Goal: Task Accomplishment & Management: Use online tool/utility

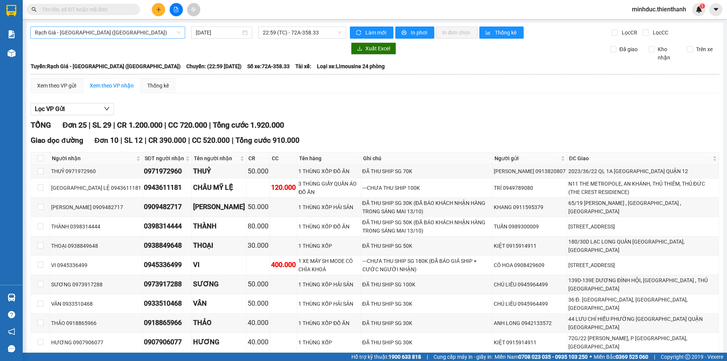
click at [122, 36] on span "Rạch Giá - [GEOGRAPHIC_DATA] ([GEOGRAPHIC_DATA])" at bounding box center [108, 32] width 146 height 11
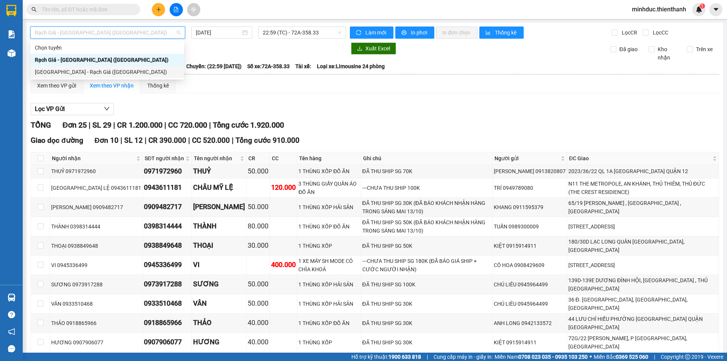
click at [95, 72] on div "Sài Gòn - Rạch Giá (Hàng Hoá)" at bounding box center [107, 72] width 145 height 8
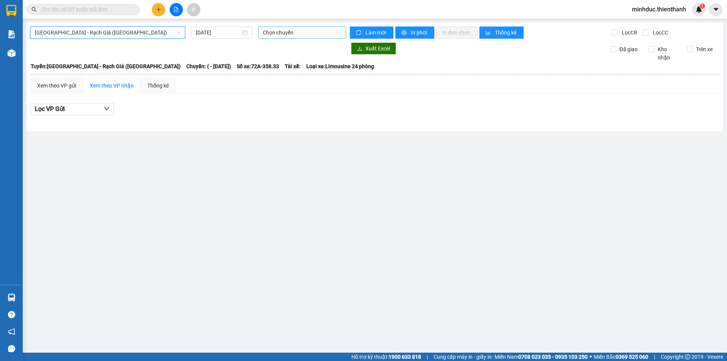
click at [297, 31] on span "Chọn chuyến" at bounding box center [302, 32] width 79 height 11
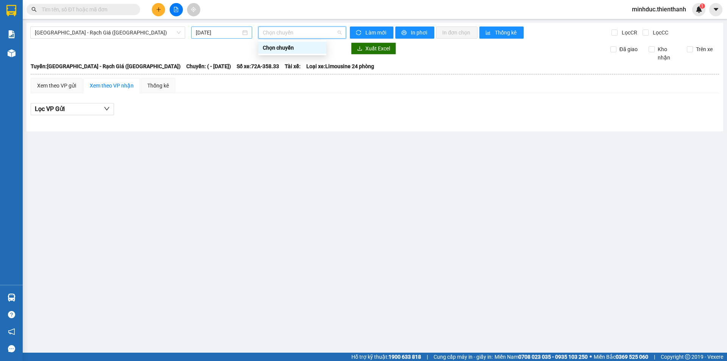
click at [228, 29] on input "13/10/2025" at bounding box center [218, 32] width 45 height 8
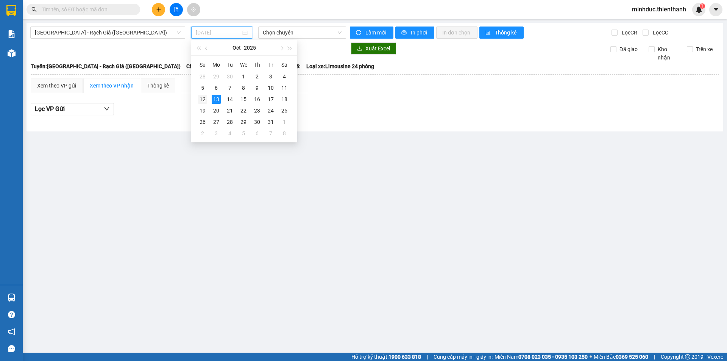
click at [202, 97] on div "12" at bounding box center [202, 99] width 9 height 9
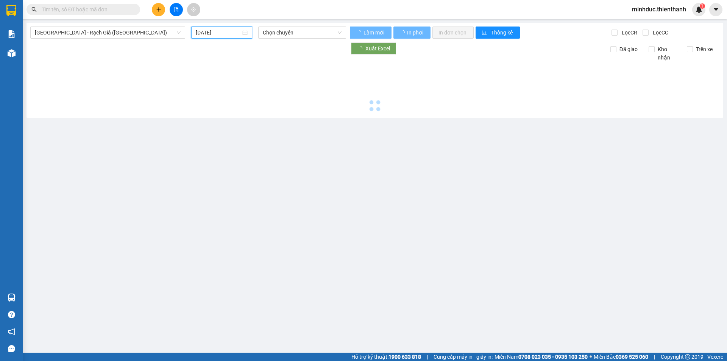
type input "[DATE]"
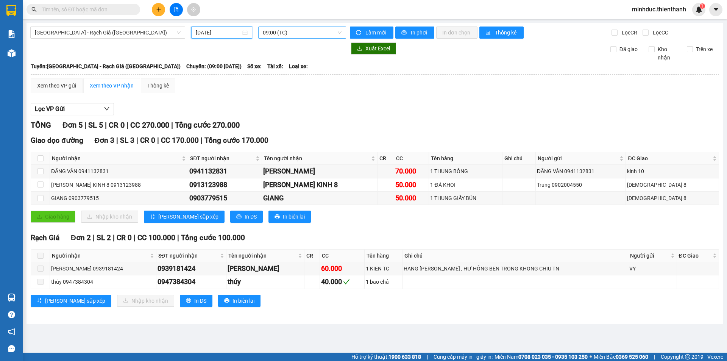
click at [295, 33] on span "09:00 (TC)" at bounding box center [302, 32] width 79 height 11
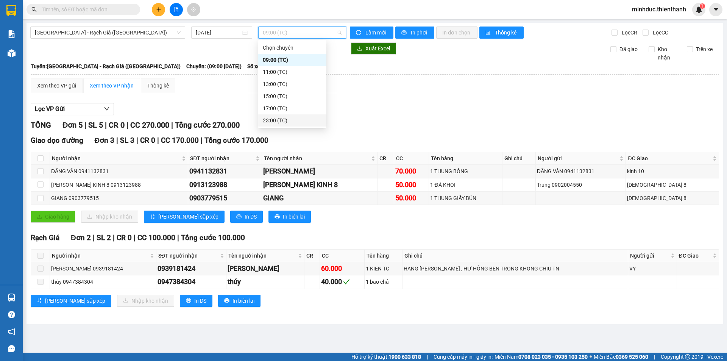
click at [276, 119] on div "23:00 (TC)" at bounding box center [292, 120] width 59 height 8
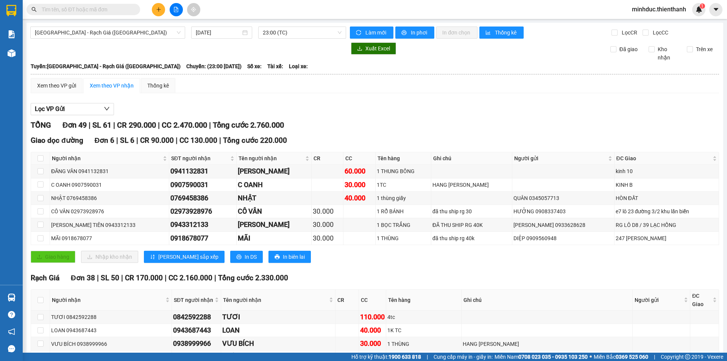
click at [59, 31] on span "Sài Gòn - Rạch Giá (Hàng Hoá)" at bounding box center [108, 32] width 146 height 11
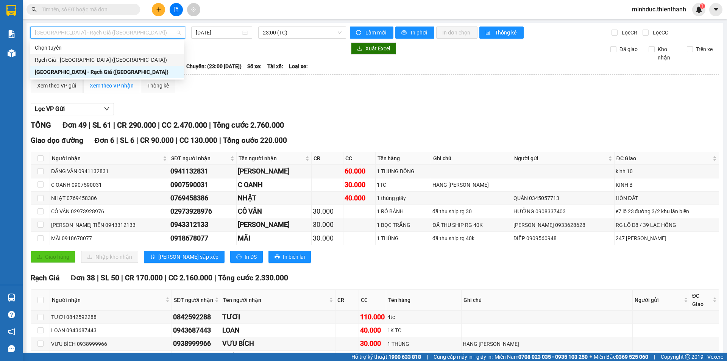
click at [50, 59] on div "Rạch Giá - [GEOGRAPHIC_DATA] ([GEOGRAPHIC_DATA])" at bounding box center [107, 60] width 145 height 8
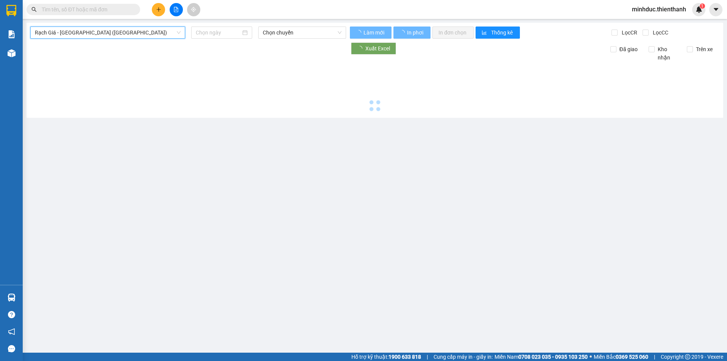
type input "13/10/2025"
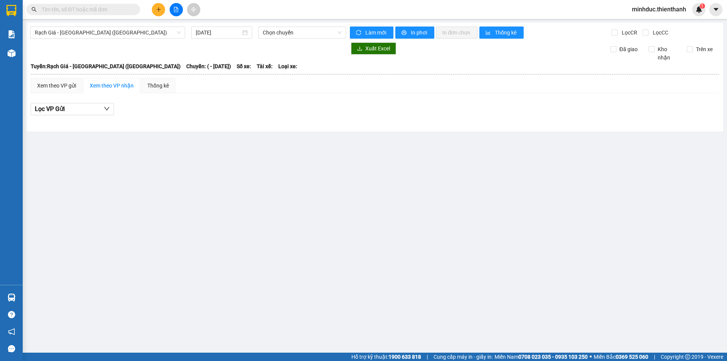
drag, startPoint x: 119, startPoint y: 38, endPoint x: 119, endPoint y: 47, distance: 8.7
click at [119, 39] on div "Rạch Giá - Sài Gòn (Hàng Hoá) 13/10/2025 Chọn chuyến Làm mới In phơi In đơn chọ…" at bounding box center [374, 77] width 696 height 109
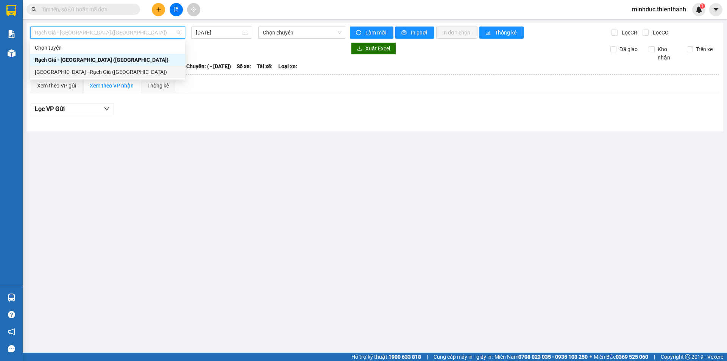
click at [91, 75] on div "Sài Gòn - Rạch Giá (Hàng Hoá)" at bounding box center [108, 72] width 146 height 8
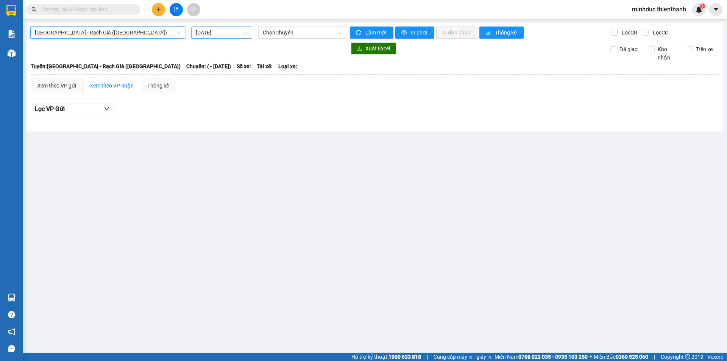
click at [216, 35] on input "13/10/2025" at bounding box center [218, 32] width 45 height 8
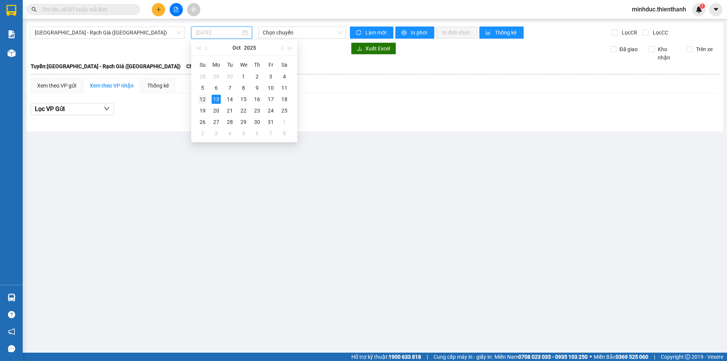
click at [200, 100] on div "12" at bounding box center [202, 99] width 9 height 9
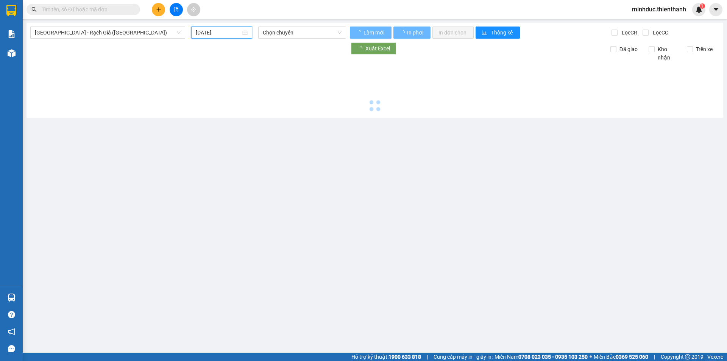
type input "[DATE]"
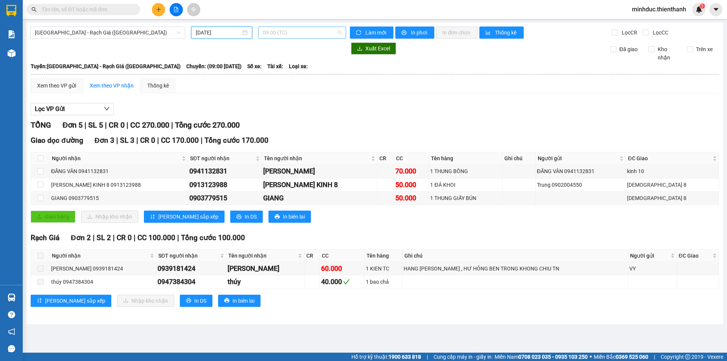
click at [280, 34] on span "09:00 (TC)" at bounding box center [302, 32] width 79 height 11
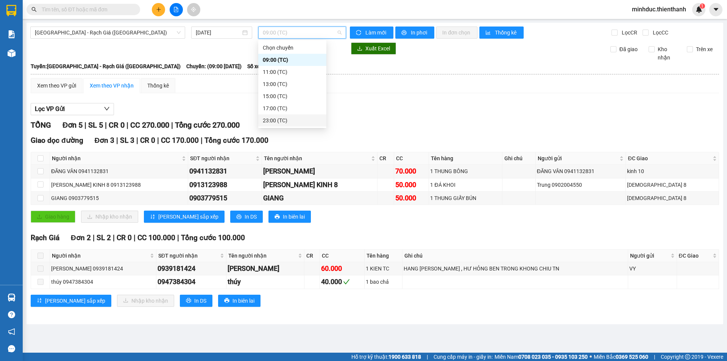
click at [279, 120] on div "23:00 (TC)" at bounding box center [292, 120] width 59 height 8
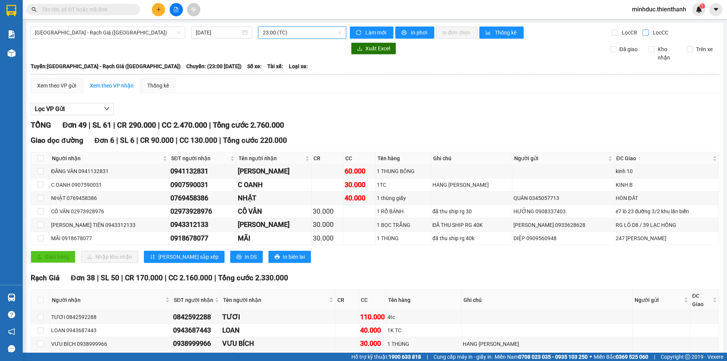
click at [649, 35] on span "Lọc CC" at bounding box center [659, 32] width 20 height 8
click at [649, 35] on input "Lọc CC" at bounding box center [645, 33] width 7 height 6
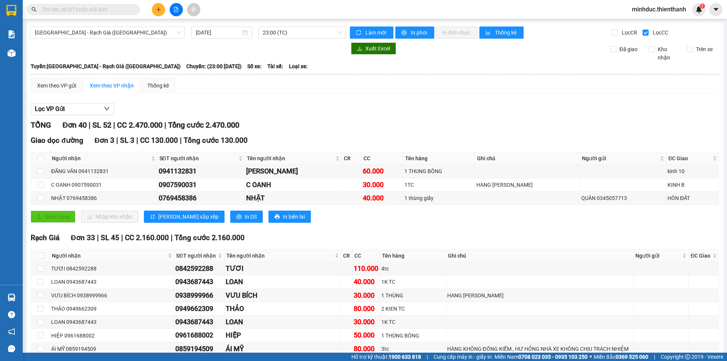
click at [411, 34] on span "In phơi" at bounding box center [419, 32] width 17 height 8
click at [649, 34] on span "Lọc CC" at bounding box center [659, 32] width 20 height 8
click at [646, 34] on input "Lọc CC" at bounding box center [645, 33] width 7 height 6
checkbox input "false"
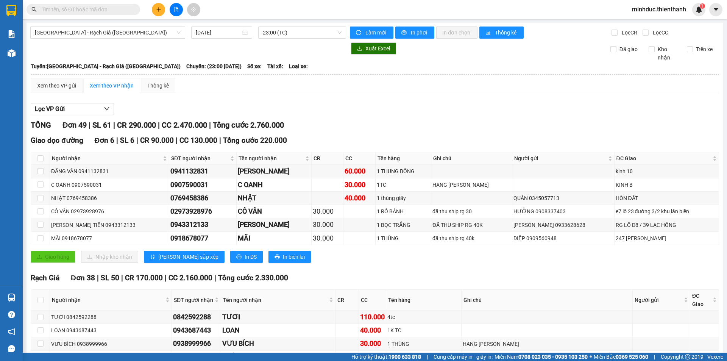
click at [500, 87] on div "Xem theo VP gửi Xem theo VP nhận Thống kê" at bounding box center [375, 85] width 688 height 15
click at [416, 37] on button "In phơi" at bounding box center [414, 32] width 39 height 12
click at [68, 8] on input "text" at bounding box center [86, 9] width 89 height 8
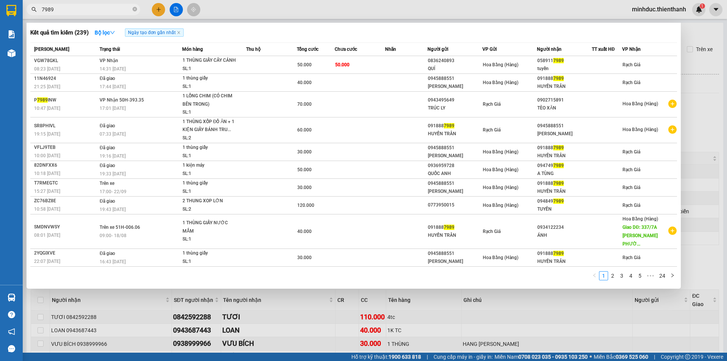
click at [64, 11] on input "7989" at bounding box center [86, 9] width 89 height 8
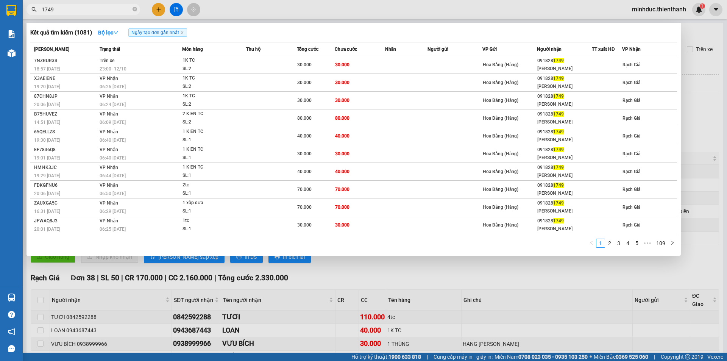
click at [62, 12] on input "1749" at bounding box center [86, 9] width 89 height 8
type input "88489"
click at [263, 15] on div at bounding box center [363, 180] width 727 height 361
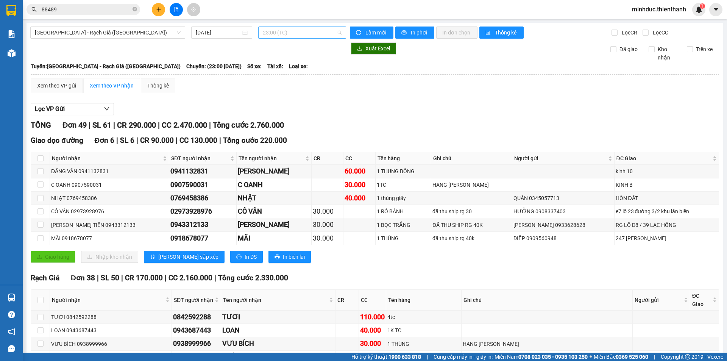
click at [282, 35] on span "23:00 (TC)" at bounding box center [302, 32] width 79 height 11
click at [281, 98] on div "15:00 (TC)" at bounding box center [290, 96] width 59 height 8
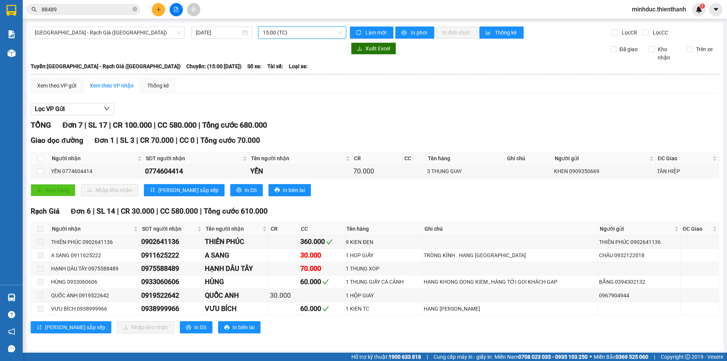
click at [279, 32] on span "15:00 (TC)" at bounding box center [302, 32] width 79 height 11
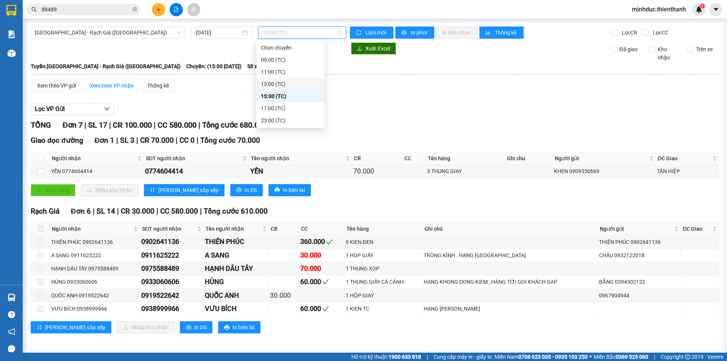
click at [269, 82] on div "13:00 (TC)" at bounding box center [290, 84] width 59 height 8
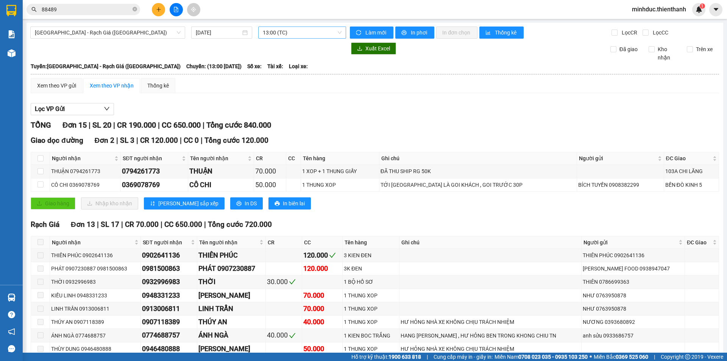
click at [291, 36] on span "13:00 (TC)" at bounding box center [302, 32] width 79 height 11
click at [272, 75] on div "11:00 (TC)" at bounding box center [290, 72] width 59 height 8
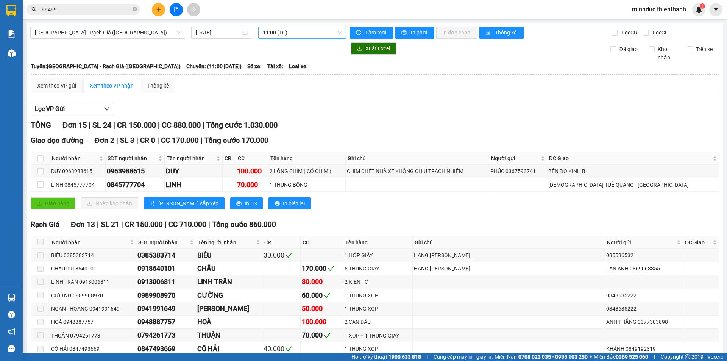
click at [277, 39] on div "Sài Gòn - Rạch Giá (Hàng Hoá) 12/10/2025 11:00 (TC) Làm mới In phơi In đơn chọn…" at bounding box center [374, 240] width 696 height 434
click at [277, 37] on span "11:00 (TC)" at bounding box center [302, 32] width 79 height 11
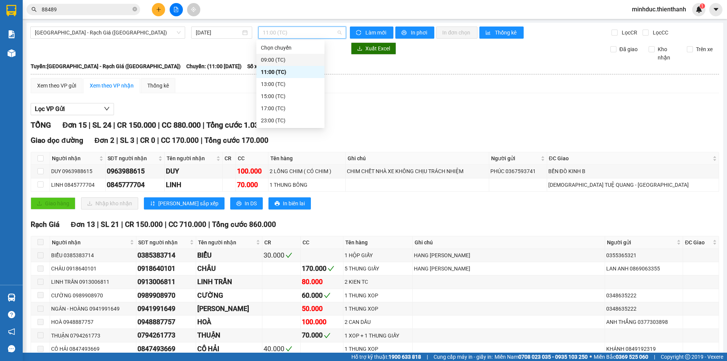
click at [272, 61] on div "09:00 (TC)" at bounding box center [290, 60] width 59 height 8
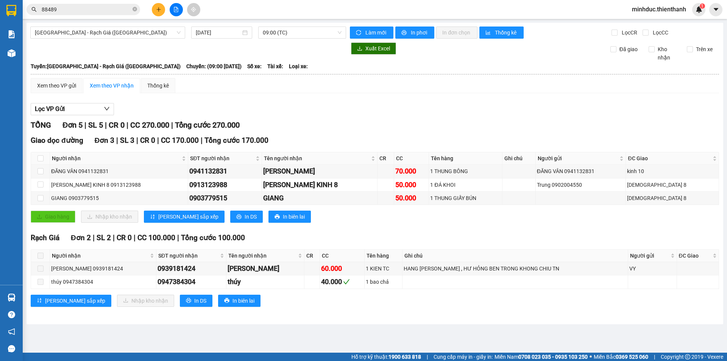
drag, startPoint x: 120, startPoint y: 34, endPoint x: 101, endPoint y: 68, distance: 38.6
click at [120, 34] on span "Sài Gòn - Rạch Giá (Hàng Hoá)" at bounding box center [108, 32] width 146 height 11
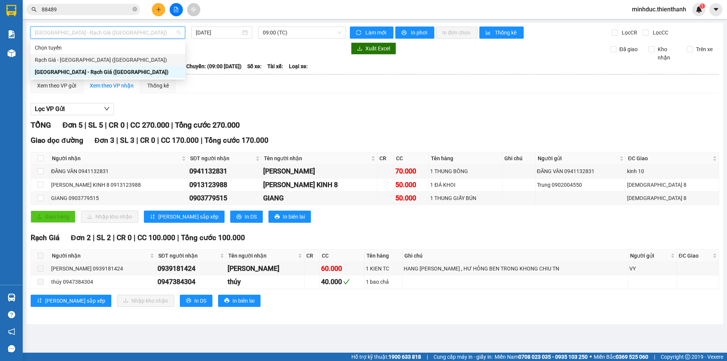
click at [74, 62] on div "Rạch Giá - [GEOGRAPHIC_DATA] ([GEOGRAPHIC_DATA])" at bounding box center [108, 60] width 146 height 8
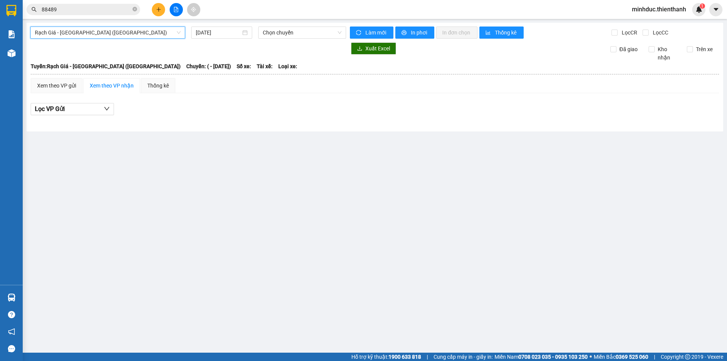
drag, startPoint x: 209, startPoint y: 33, endPoint x: 234, endPoint y: 59, distance: 35.6
click at [210, 33] on input "13/10/2025" at bounding box center [218, 32] width 45 height 8
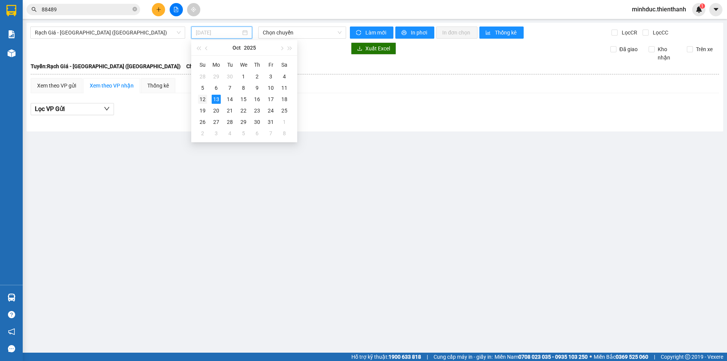
click at [204, 98] on div "12" at bounding box center [202, 99] width 9 height 9
type input "[DATE]"
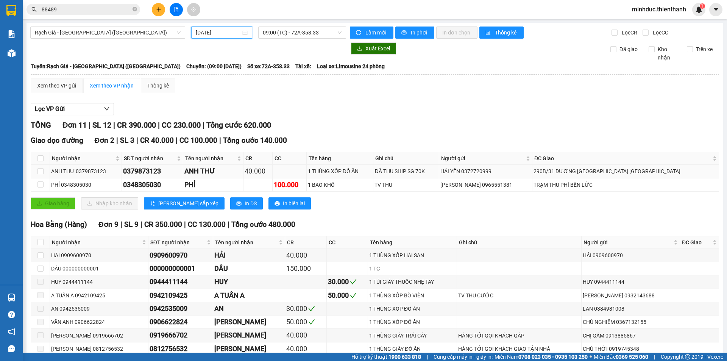
drag, startPoint x: 397, startPoint y: 171, endPoint x: 494, endPoint y: 170, distance: 96.5
click at [496, 170] on tr "ANH THƯ 0379873123 0379873123 ANH THƯ 40.000 1 THÙNG XỐP ĐỒ ĂN ĐÃ THU SHIP SG 7…" at bounding box center [375, 171] width 688 height 13
click at [287, 33] on span "09:00 (TC) - 72A-358.33" at bounding box center [302, 32] width 79 height 11
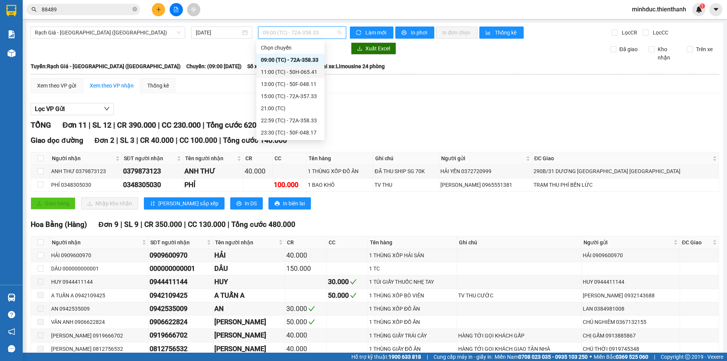
click at [267, 69] on div "11:00 (TC) - 50H-065.41" at bounding box center [290, 72] width 59 height 8
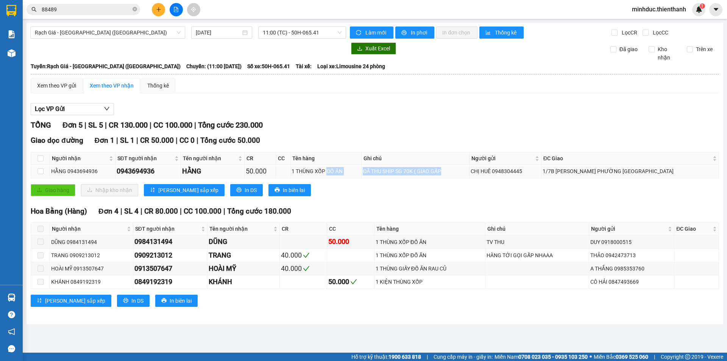
drag, startPoint x: 322, startPoint y: 168, endPoint x: 475, endPoint y: 173, distance: 152.6
click at [472, 173] on tr "HẰNG 0943694936 0943694936 HẰNG 50.000 1 THÙNG XỐP ĐỒ ĂN ĐÃ THU SHIP SG 70K ( G…" at bounding box center [375, 171] width 688 height 13
click at [277, 34] on span "11:00 (TC) - 50H-065.41" at bounding box center [302, 32] width 79 height 11
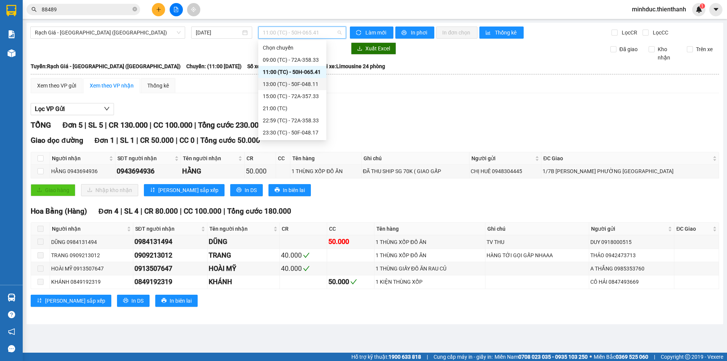
click at [288, 84] on div "13:00 (TC) - 50F-048.11" at bounding box center [292, 84] width 59 height 8
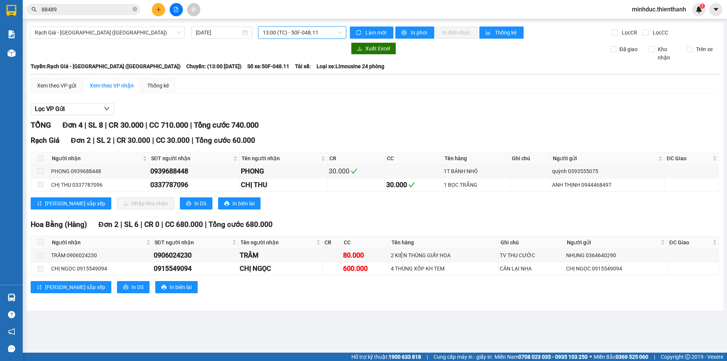
click at [292, 32] on span "13:00 (TC) - 50F-048.11" at bounding box center [302, 32] width 79 height 11
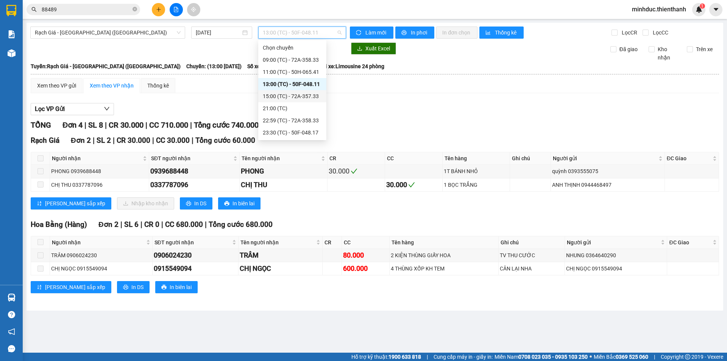
click at [285, 95] on div "15:00 (TC) - 72A-357.33" at bounding box center [292, 96] width 59 height 8
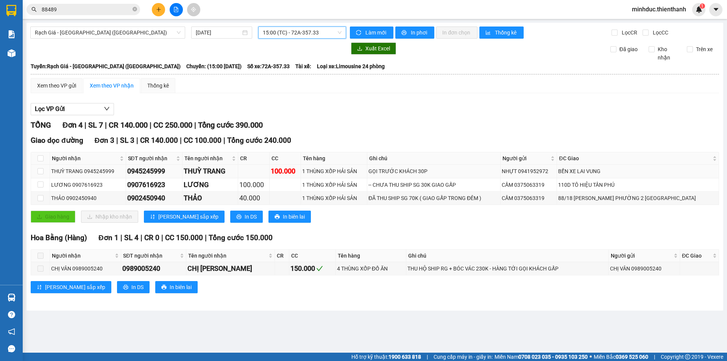
click at [469, 171] on tr "THUỲ TRANG 0945245999 0945245999 THUỲ TRANG 100.000 1 THÙNG XỐP HẢI SẢN GỌI TRƯ…" at bounding box center [375, 171] width 688 height 13
drag, startPoint x: 371, startPoint y: 181, endPoint x: 478, endPoint y: 184, distance: 107.1
click at [472, 184] on tr "LƯƠNG 0907616923 0907616923 LƯƠNG 100.000 1 THÙNG XỐP HẢI SẢN -- CHƯA THU SHIP …" at bounding box center [375, 184] width 688 height 13
drag, startPoint x: 389, startPoint y: 196, endPoint x: 489, endPoint y: 203, distance: 100.1
click at [489, 204] on tr "THẢO 0902450940 0902450940 THẢO 40.000 1 THÙNG XỐP HẢI SẢN ĐÃ THU SHIP SG 70K (…" at bounding box center [375, 197] width 688 height 13
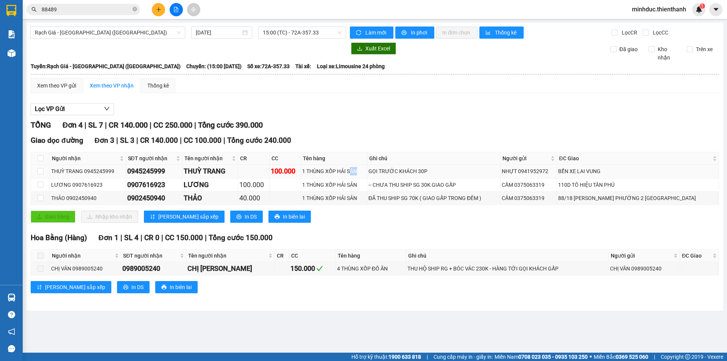
click at [459, 174] on tr "THUỲ TRANG 0945245999 0945245999 THUỲ TRANG 100.000 1 THÙNG XỐP HẢI SẢN GỌI TRƯ…" at bounding box center [375, 171] width 688 height 13
drag, startPoint x: 389, startPoint y: 187, endPoint x: 485, endPoint y: 187, distance: 95.7
click at [490, 185] on tr "LƯƠNG 0907616923 0907616923 LƯƠNG 100.000 1 THÙNG XỐP HẢI SẢN -- CHƯA THU SHIP …" at bounding box center [375, 184] width 688 height 13
drag, startPoint x: 395, startPoint y: 200, endPoint x: 497, endPoint y: 202, distance: 101.8
click at [485, 202] on tr "THẢO 0902450940 0902450940 THẢO 40.000 1 THÙNG XỐP HẢI SẢN ĐÃ THU SHIP SG 70K (…" at bounding box center [375, 197] width 688 height 13
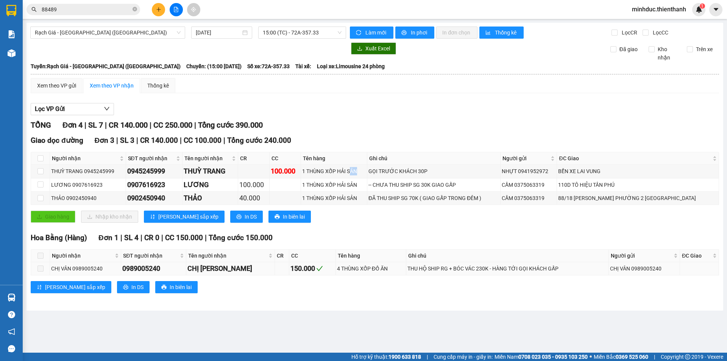
drag, startPoint x: 390, startPoint y: 266, endPoint x: 535, endPoint y: 266, distance: 144.6
click at [535, 266] on tr "CHỊ VÂN 0989005240 0989005240 CHỊ VÂN 150.000 4 THÙNG XỐP ĐỒ ĂN THU HỘ SHIP RG …" at bounding box center [375, 268] width 688 height 13
drag, startPoint x: 373, startPoint y: 172, endPoint x: 456, endPoint y: 177, distance: 83.4
click at [479, 171] on tr "THUỲ TRANG 0945245999 0945245999 THUỲ TRANG 100.000 1 THÙNG XỐP HẢI SẢN GỌI TRƯ…" at bounding box center [375, 171] width 688 height 13
drag, startPoint x: 420, startPoint y: 191, endPoint x: 457, endPoint y: 191, distance: 36.3
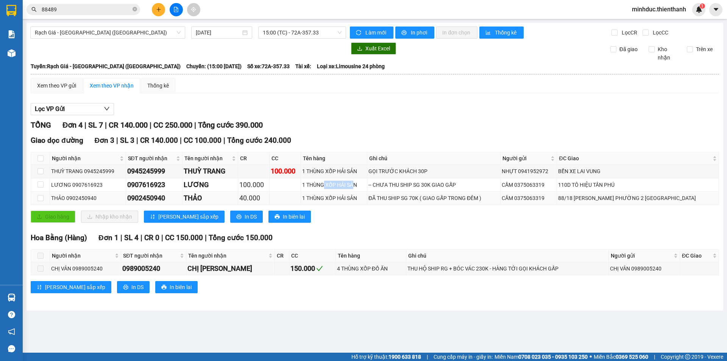
click at [456, 191] on tbody "THUỲ TRANG 0945245999 0945245999 THUỲ TRANG 100.000 1 THÙNG XỐP HẢI SẢN GỌI TRƯ…" at bounding box center [375, 185] width 688 height 40
drag, startPoint x: 496, startPoint y: 274, endPoint x: 524, endPoint y: 275, distance: 27.6
click at [518, 275] on tr "CHỊ VÂN 0989005240 0989005240 CHỊ VÂN 150.000 4 THÙNG XỐP ĐỒ ĂN THU HỘ SHIP RG …" at bounding box center [375, 268] width 688 height 13
drag, startPoint x: 285, startPoint y: 28, endPoint x: 288, endPoint y: 43, distance: 15.3
click at [285, 30] on span "15:00 (TC) - 72A-357.33" at bounding box center [302, 32] width 79 height 11
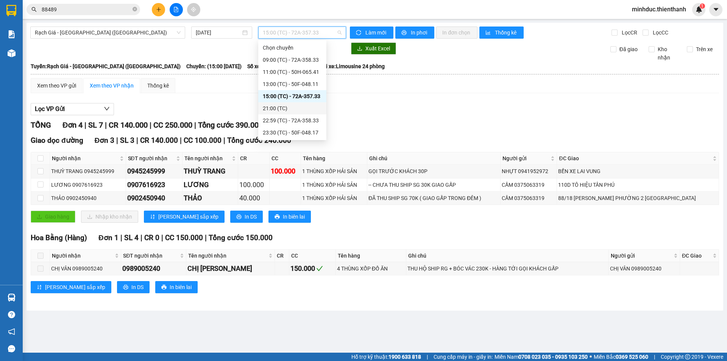
click at [279, 108] on div "21:00 (TC)" at bounding box center [292, 108] width 59 height 8
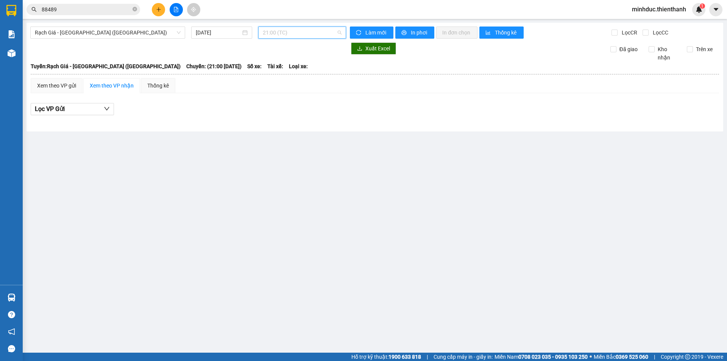
click at [291, 30] on span "21:00 (TC)" at bounding box center [302, 32] width 79 height 11
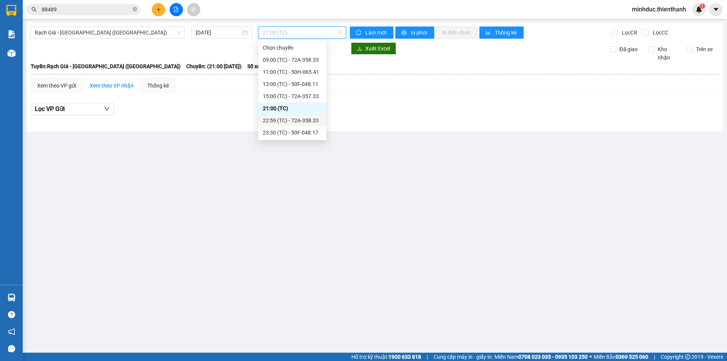
click at [271, 117] on div "22:59 (TC) - 72A-358.33" at bounding box center [292, 120] width 59 height 8
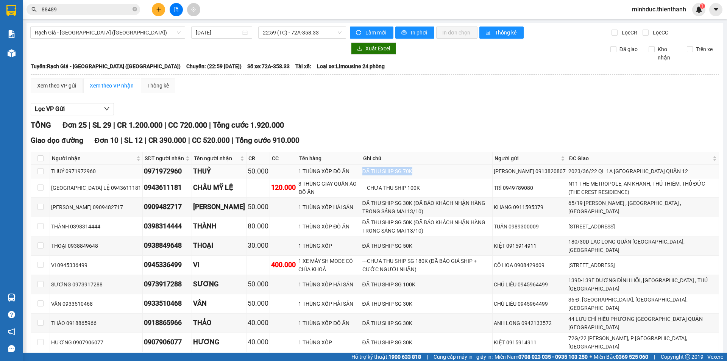
drag, startPoint x: 413, startPoint y: 173, endPoint x: 426, endPoint y: 174, distance: 13.3
click at [426, 174] on tr "THUỶ 0971972960 0971972960 THUỶ 50.000 1 THÙNG XỐP ĐỒ ĂN ĐÃ THU SHIP SG 70K PHA…" at bounding box center [375, 171] width 688 height 13
click at [423, 189] on tr "CHÂU MỸ LỆ 0943611181 0943611181 CHÂU MỸ LỆ 120.000 3 THÙNG GIẤY QUẦN ÁO ĐỒ ĂN …" at bounding box center [375, 187] width 688 height 19
drag, startPoint x: 323, startPoint y: 202, endPoint x: 438, endPoint y: 207, distance: 115.1
click at [438, 207] on tr "TRẦN XUÂN VIỆT 0909482717 0909482717 TRẦN XUÂN VIỆT 50.000 1 THÙNG XỐP HẢI SẢN …" at bounding box center [375, 207] width 688 height 19
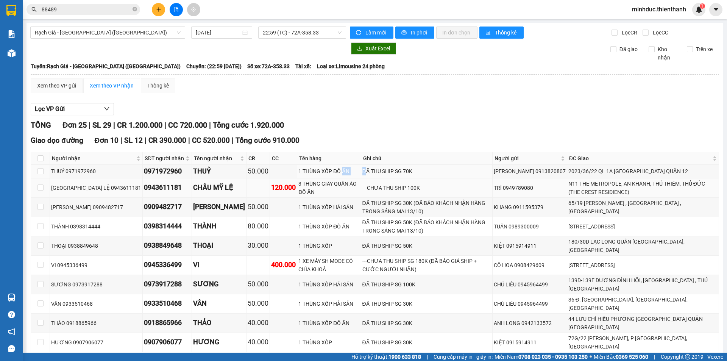
drag, startPoint x: 365, startPoint y: 176, endPoint x: 407, endPoint y: 181, distance: 42.3
click at [426, 177] on tr "THUỶ 0971972960 0971972960 THUỶ 50.000 1 THÙNG XỐP ĐỒ ĂN ĐÃ THU SHIP SG 70K PHA…" at bounding box center [375, 171] width 688 height 13
click at [420, 191] on tr "CHÂU MỸ LỆ 0943611181 0943611181 CHÂU MỸ LỆ 120.000 3 THÙNG GIẤY QUẦN ÁO ĐỒ ĂN …" at bounding box center [375, 187] width 688 height 19
drag, startPoint x: 395, startPoint y: 211, endPoint x: 425, endPoint y: 213, distance: 29.6
click at [423, 213] on tr "TRẦN XUÂN VIỆT 0909482717 0909482717 TRẦN XUÂN VIỆT 50.000 1 THÙNG XỐP HẢI SẢN …" at bounding box center [375, 207] width 688 height 19
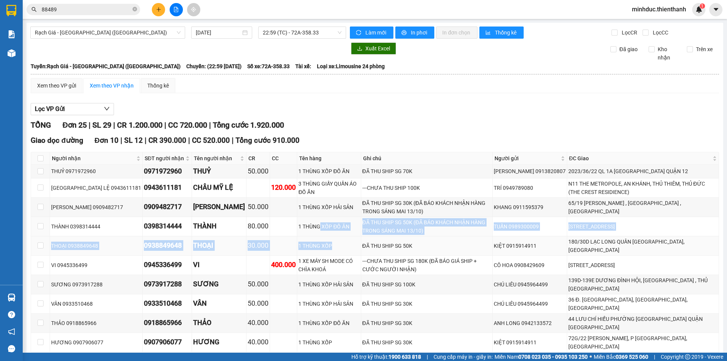
drag, startPoint x: 306, startPoint y: 235, endPoint x: 461, endPoint y: 240, distance: 154.5
click at [461, 240] on tbody "THUỶ 0971972960 0971972960 THUỶ 50.000 1 THÙNG XỐP ĐỒ ĂN ĐÃ THU SHIP SG 70K PHA…" at bounding box center [375, 258] width 688 height 187
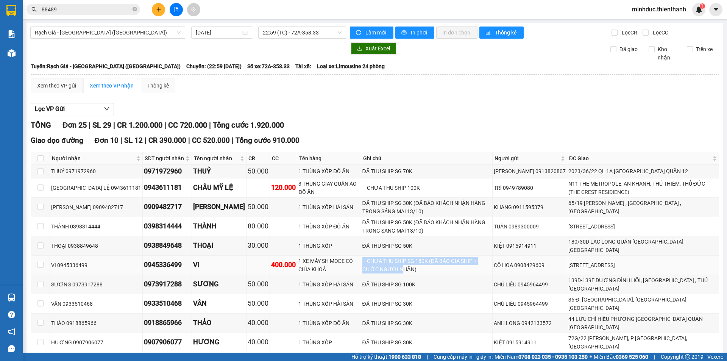
drag, startPoint x: 340, startPoint y: 259, endPoint x: 439, endPoint y: 257, distance: 98.8
click at [433, 257] on tr "VI 0945336499 0945336499 VI 400.000 1 XE MÁY SH MODE CÓ CHÌA KHOÁ ---CHƯA THU S…" at bounding box center [375, 264] width 688 height 19
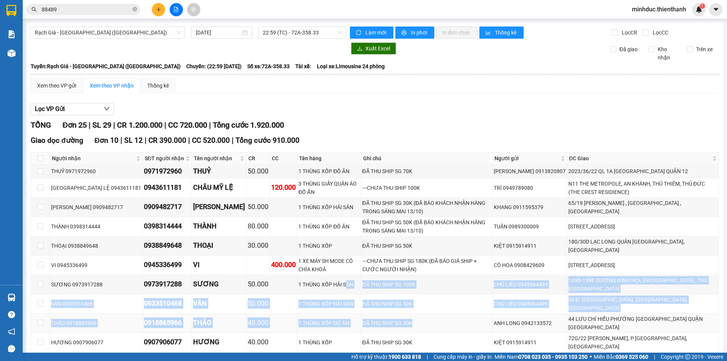
drag, startPoint x: 399, startPoint y: 282, endPoint x: 421, endPoint y: 299, distance: 28.0
click at [421, 299] on tbody "THUỶ 0971972960 0971972960 THUỶ 50.000 1 THÙNG XỐP ĐỒ ĂN ĐÃ THU SHIP SG 70K PHA…" at bounding box center [375, 258] width 688 height 187
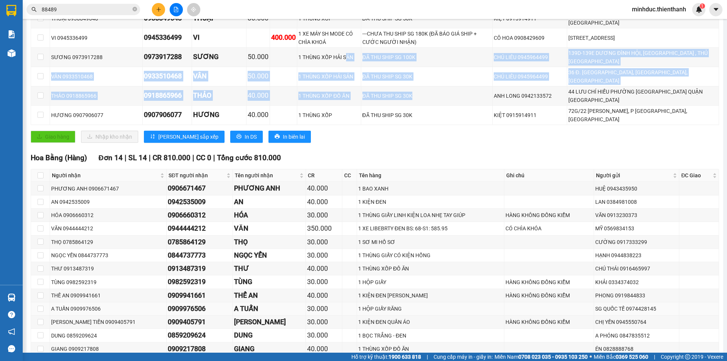
scroll to position [323, 0]
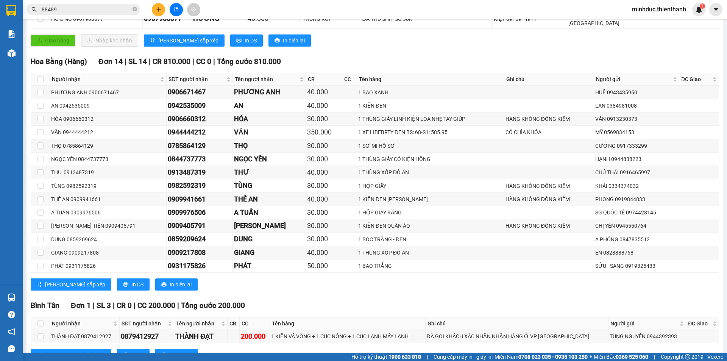
click at [388, 278] on div "Lưu sắp xếp In DS In biên lai" at bounding box center [375, 284] width 688 height 12
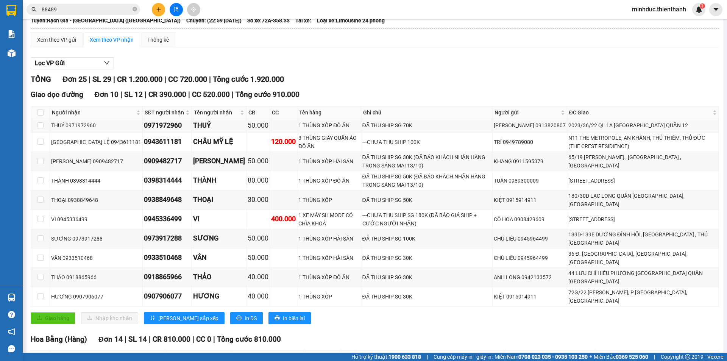
scroll to position [0, 0]
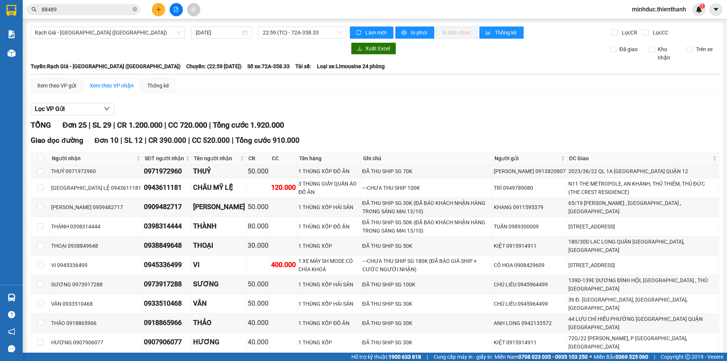
click at [551, 89] on div "Xem theo VP gửi Xem theo VP nhận Thống kê" at bounding box center [375, 85] width 688 height 15
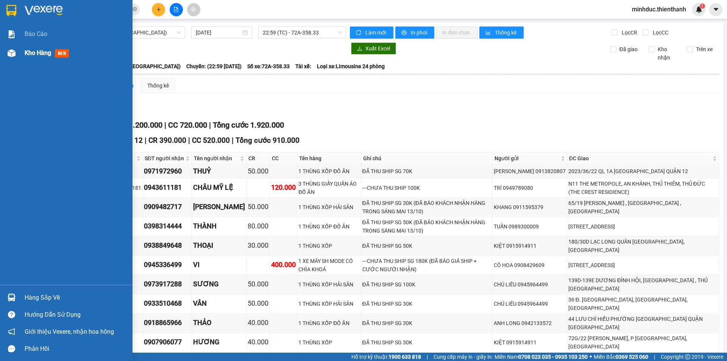
click at [29, 57] on div "Kho hàng mới" at bounding box center [48, 52] width 47 height 9
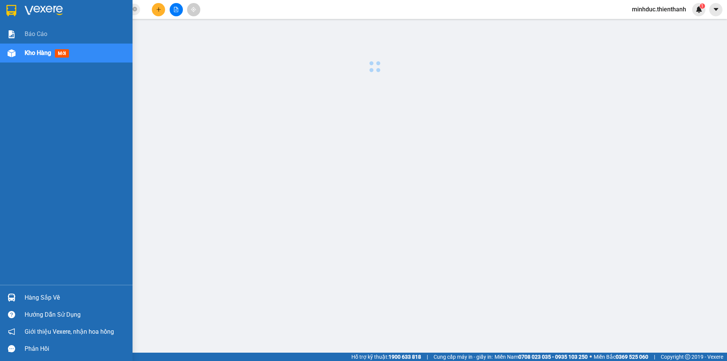
click at [29, 57] on div "Kho hàng mới" at bounding box center [48, 52] width 47 height 9
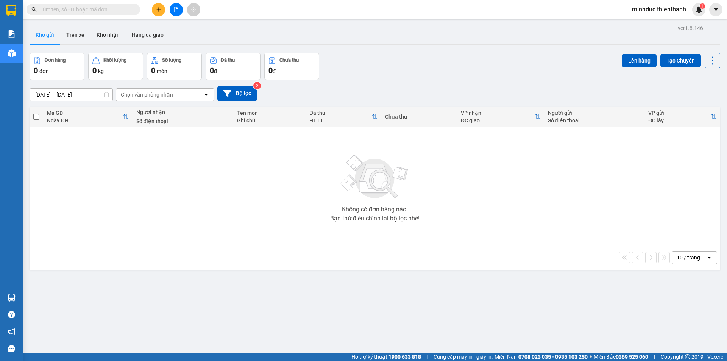
click at [176, 13] on button at bounding box center [176, 9] width 13 height 13
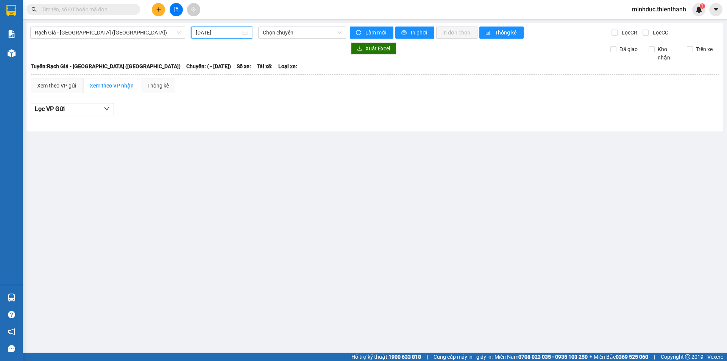
click at [201, 34] on input "13/10/2025" at bounding box center [218, 32] width 45 height 8
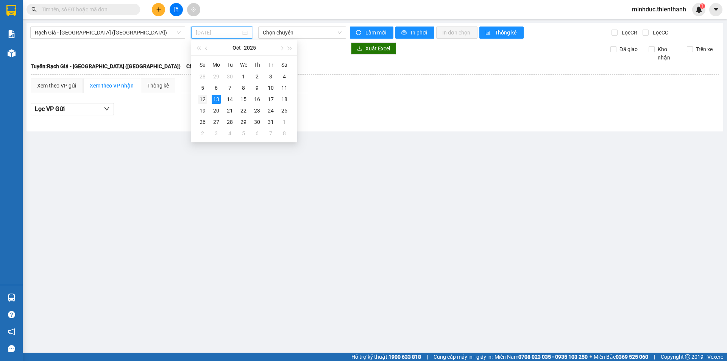
click at [202, 99] on div "12" at bounding box center [202, 99] width 9 height 9
type input "[DATE]"
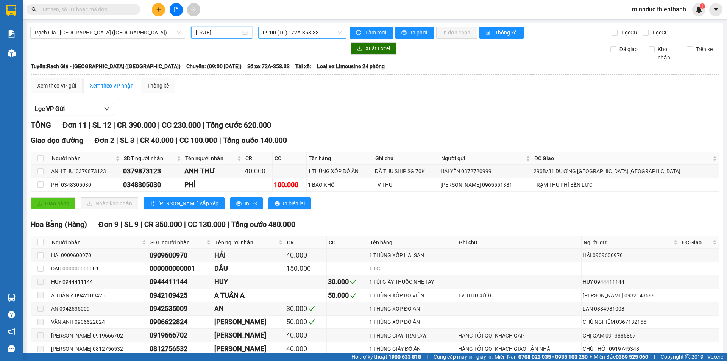
click at [292, 34] on span "09:00 (TC) - 72A-358.33" at bounding box center [302, 32] width 79 height 11
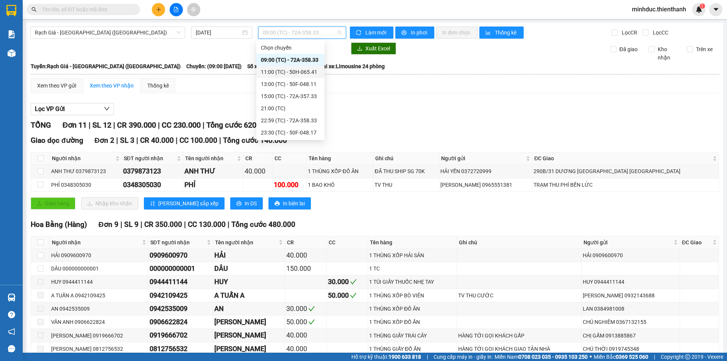
click at [271, 73] on div "11:00 (TC) - 50H-065.41" at bounding box center [290, 72] width 59 height 8
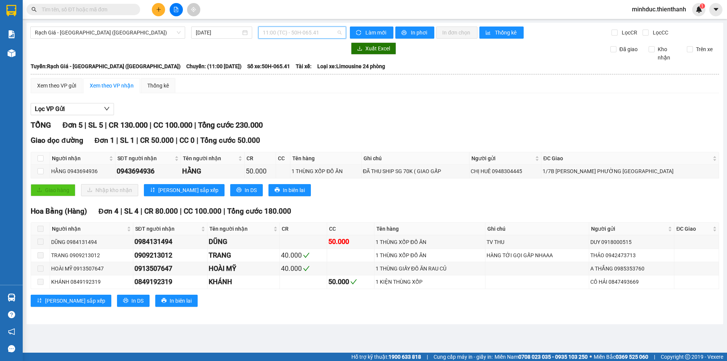
click at [269, 30] on span "11:00 (TC) - 50H-065.41" at bounding box center [302, 32] width 79 height 11
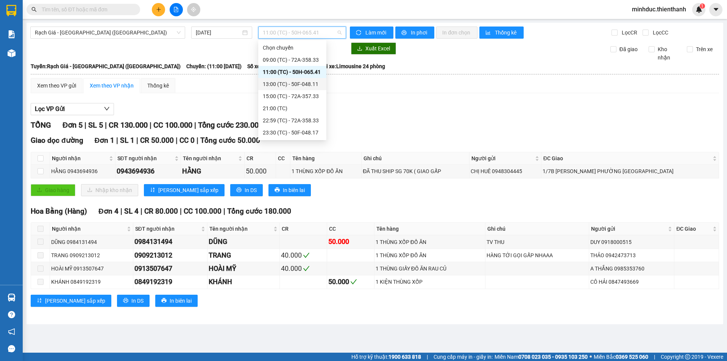
click at [267, 86] on div "13:00 (TC) - 50F-048.11" at bounding box center [292, 84] width 59 height 8
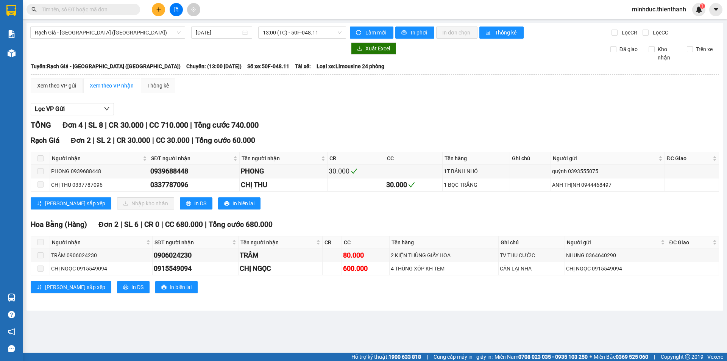
click at [272, 40] on div "Rạch Giá - Sài Gòn (Hàng Hoá) 12/10/2025 13:00 (TC) - 50F-048.11 Làm mới In phơ…" at bounding box center [374, 167] width 696 height 288
click at [272, 38] on span "13:00 (TC) - 50F-048.11" at bounding box center [302, 32] width 79 height 11
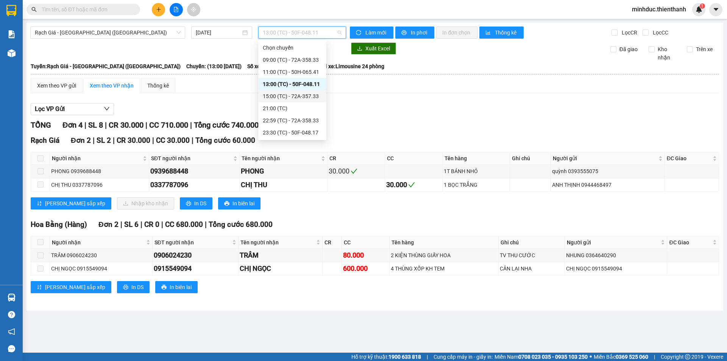
click at [274, 96] on div "15:00 (TC) - 72A-357.33" at bounding box center [292, 96] width 59 height 8
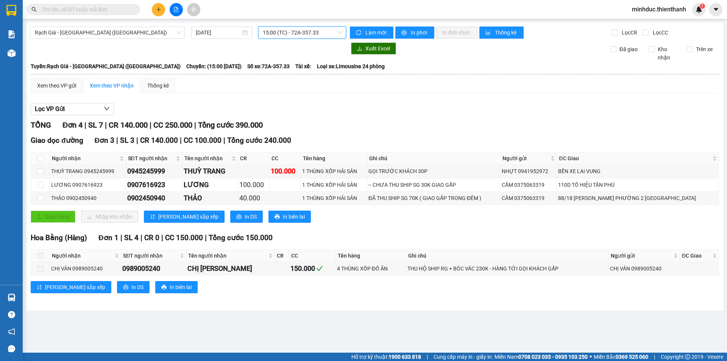
click at [306, 30] on span "15:00 (TC) - 72A-357.33" at bounding box center [302, 32] width 79 height 11
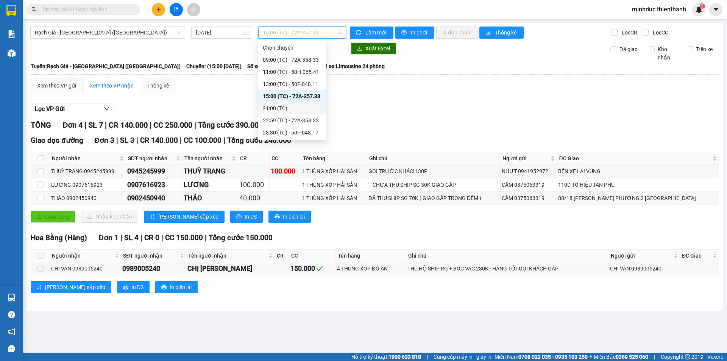
click at [292, 103] on div "21:00 (TC)" at bounding box center [292, 108] width 68 height 12
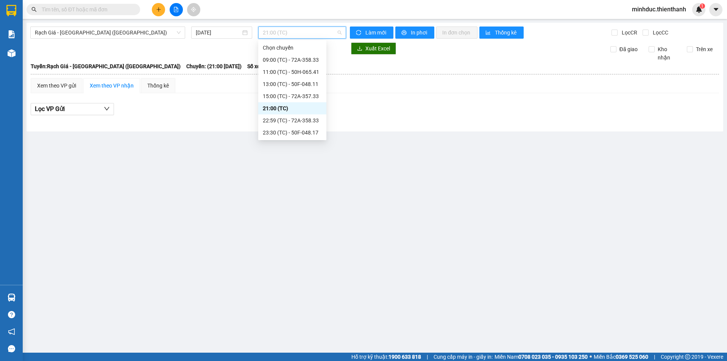
click at [291, 33] on span "21:00 (TC)" at bounding box center [302, 32] width 79 height 11
click at [279, 125] on div "22:59 (TC) - 72A-358.33" at bounding box center [292, 120] width 68 height 12
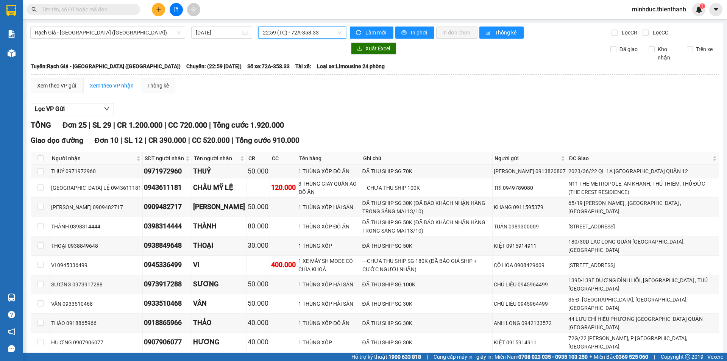
click at [293, 32] on span "22:59 (TC) - 72A-358.33" at bounding box center [302, 32] width 79 height 11
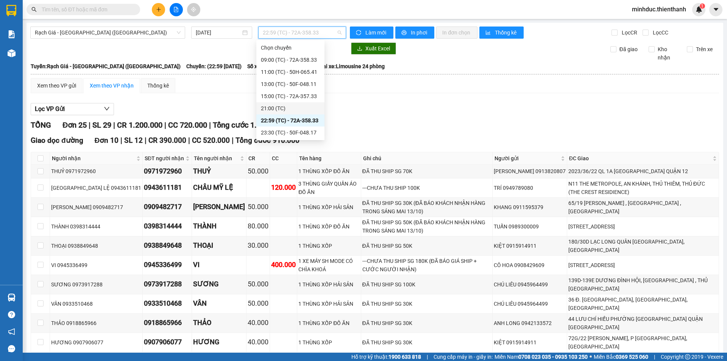
scroll to position [76, 0]
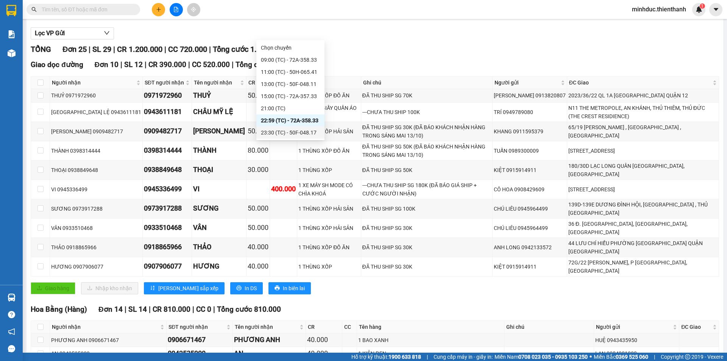
drag, startPoint x: 283, startPoint y: 131, endPoint x: 342, endPoint y: 131, distance: 59.4
click at [283, 131] on div "23:30 (TC) - 50F-048.17" at bounding box center [290, 132] width 59 height 8
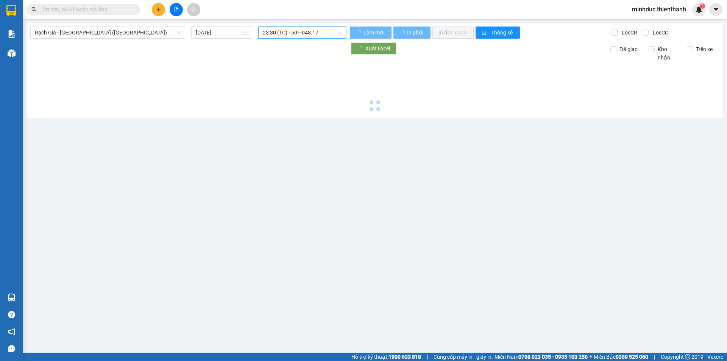
scroll to position [0, 0]
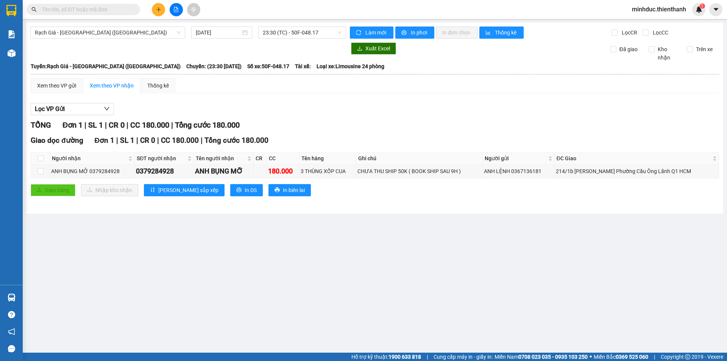
click at [94, 9] on input "text" at bounding box center [86, 9] width 89 height 8
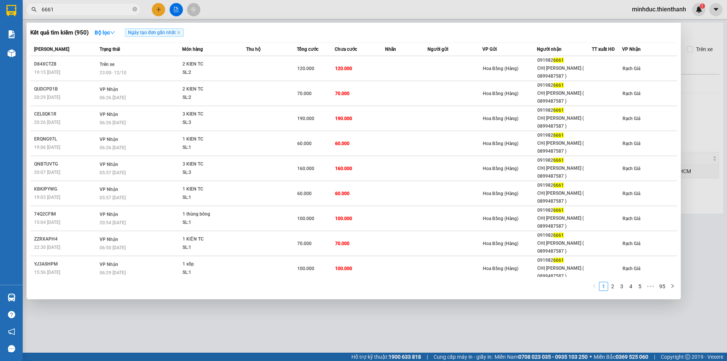
type input "6661"
click at [248, 9] on div at bounding box center [363, 180] width 727 height 361
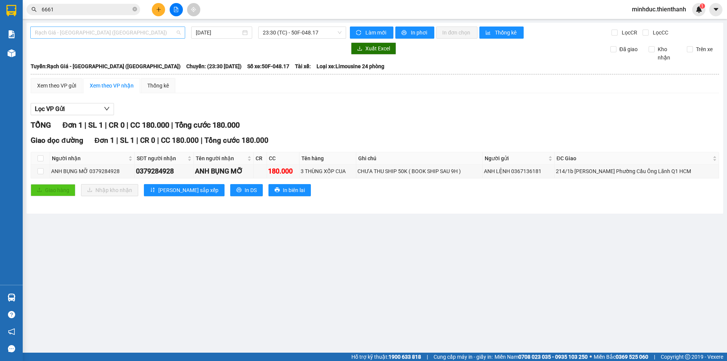
click at [139, 33] on span "Rạch Giá - [GEOGRAPHIC_DATA] ([GEOGRAPHIC_DATA])" at bounding box center [108, 32] width 146 height 11
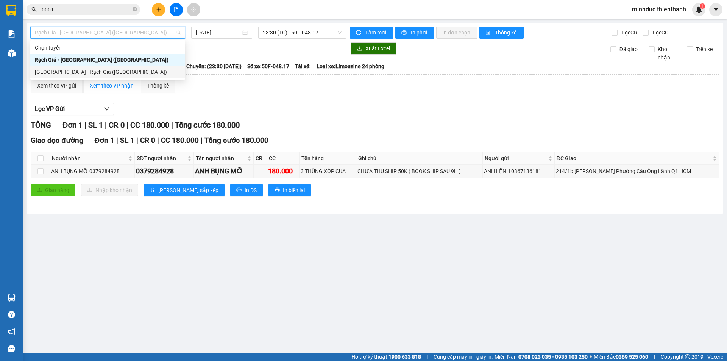
click at [108, 75] on div "Sài Gòn - Rạch Giá (Hàng Hoá)" at bounding box center [108, 72] width 146 height 8
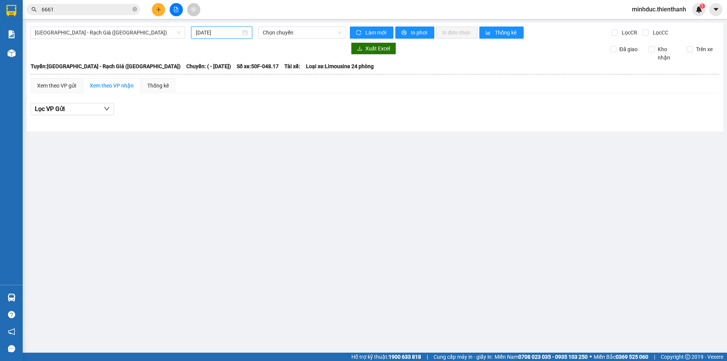
click at [215, 36] on input "13/10/2025" at bounding box center [218, 32] width 45 height 8
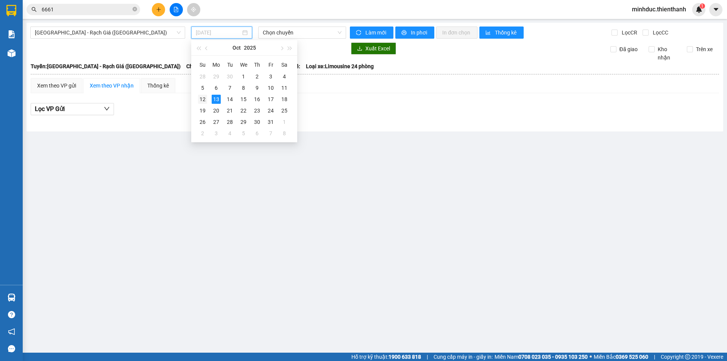
click at [202, 101] on div "12" at bounding box center [202, 99] width 9 height 9
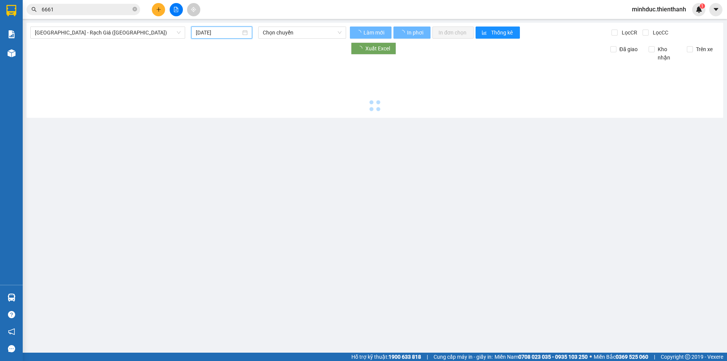
type input "[DATE]"
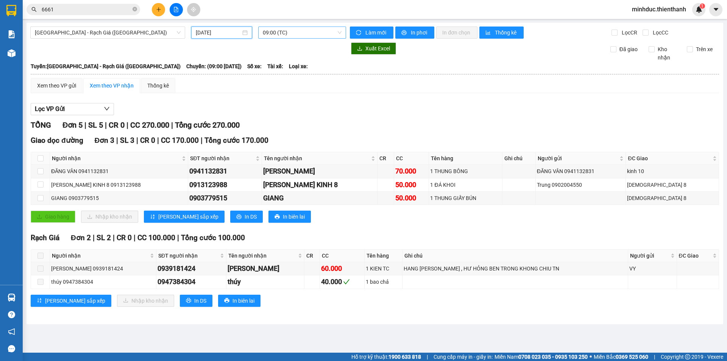
click at [281, 37] on span "09:00 (TC)" at bounding box center [302, 32] width 79 height 11
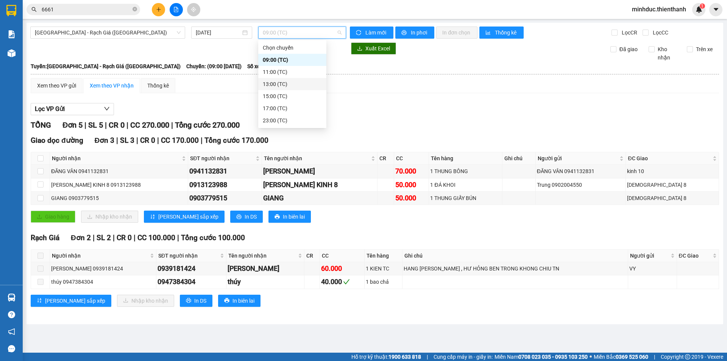
click at [268, 71] on div "11:00 (TC)" at bounding box center [292, 72] width 59 height 8
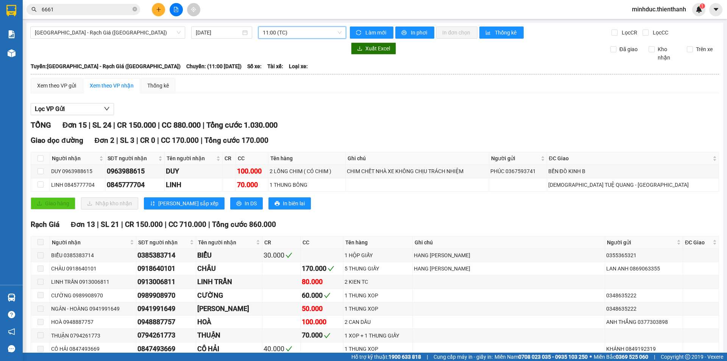
click at [280, 40] on div "Sài Gòn - Rạch Giá (Hàng Hoá) 12/10/2025 11:00 11:00 (TC) Làm mới In phơi In đơ…" at bounding box center [374, 240] width 696 height 434
click at [269, 30] on span "11:00 (TC)" at bounding box center [302, 32] width 79 height 11
click at [269, 82] on div "13:00 (TC)" at bounding box center [290, 84] width 59 height 8
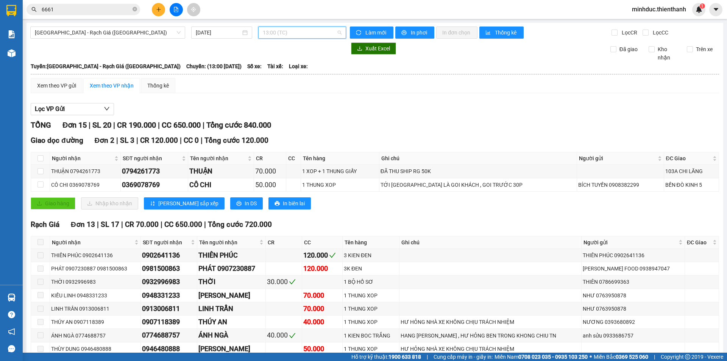
click at [304, 28] on span "13:00 (TC)" at bounding box center [302, 32] width 79 height 11
click at [272, 95] on div "15:00 (TC)" at bounding box center [290, 96] width 59 height 8
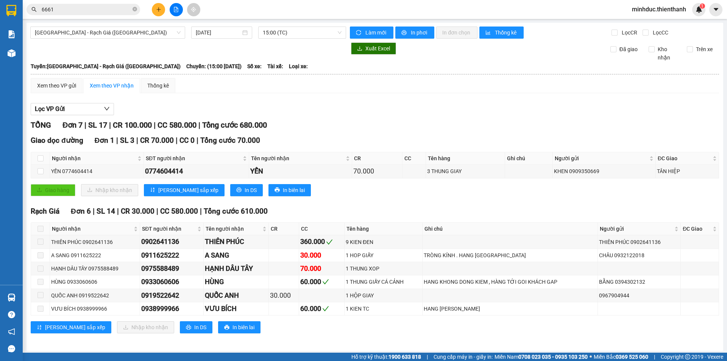
click at [278, 21] on main "Sài Gòn - Rạch Giá (Hàng Hoá) 12/10/2025 15:00 (TC) Làm mới In phơi In đơn chọn…" at bounding box center [363, 176] width 727 height 352
click at [278, 32] on span "15:00 (TC)" at bounding box center [302, 32] width 79 height 11
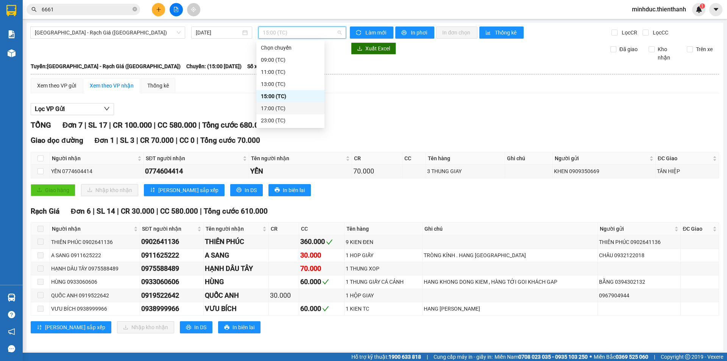
click at [284, 106] on div "17:00 (TC)" at bounding box center [290, 108] width 59 height 8
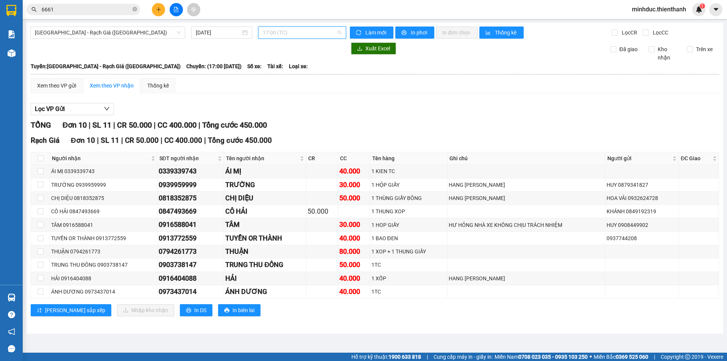
click at [285, 33] on span "17:00 (TC)" at bounding box center [302, 32] width 79 height 11
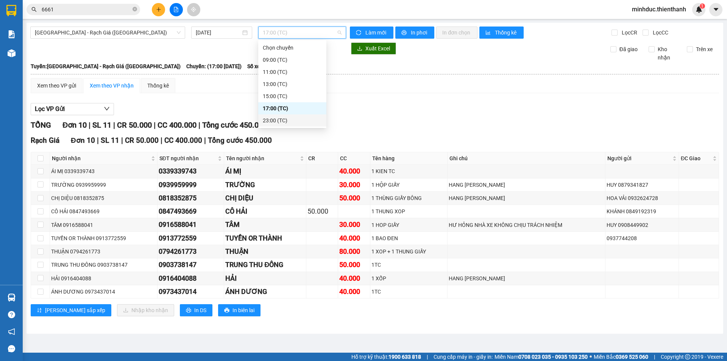
click at [283, 121] on div "23:00 (TC)" at bounding box center [292, 120] width 59 height 8
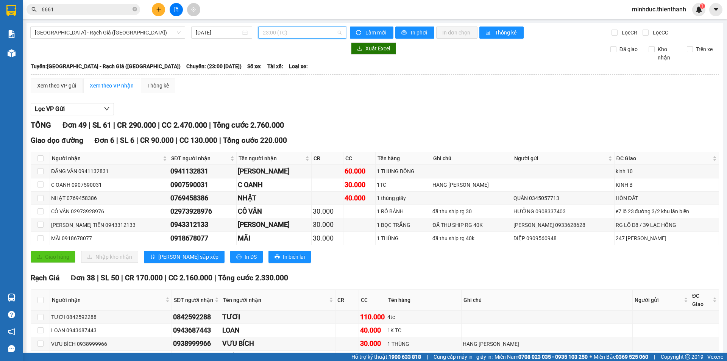
click at [277, 30] on span "23:00 (TC)" at bounding box center [302, 32] width 79 height 11
click at [282, 107] on div "17:00 (TC)" at bounding box center [290, 108] width 59 height 8
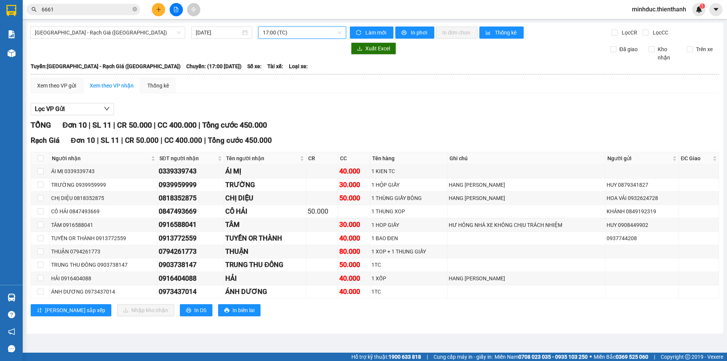
click at [272, 33] on span "17:00 (TC)" at bounding box center [302, 32] width 79 height 11
click at [276, 92] on div "15:00 (TC)" at bounding box center [292, 96] width 59 height 8
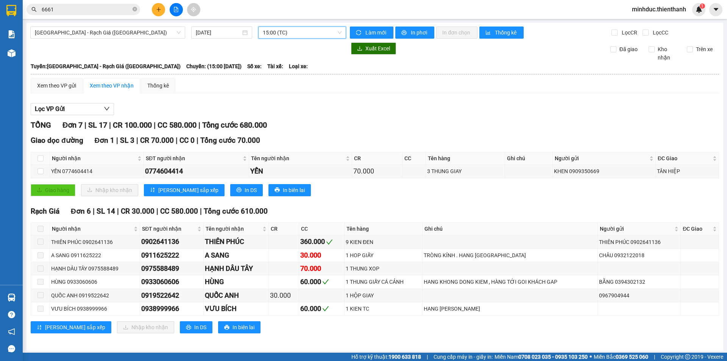
click at [278, 31] on span "15:00 (TC)" at bounding box center [302, 32] width 79 height 11
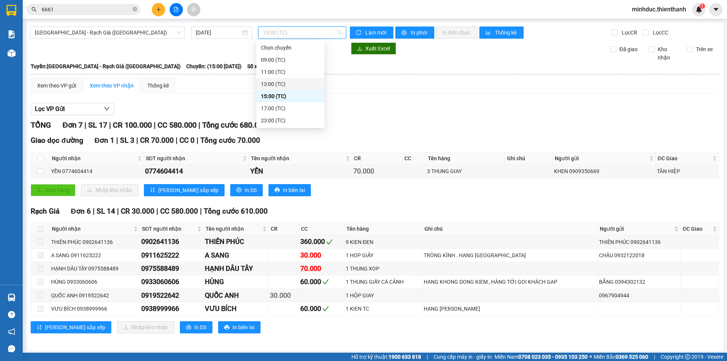
click at [267, 84] on div "13:00 (TC)" at bounding box center [290, 84] width 59 height 8
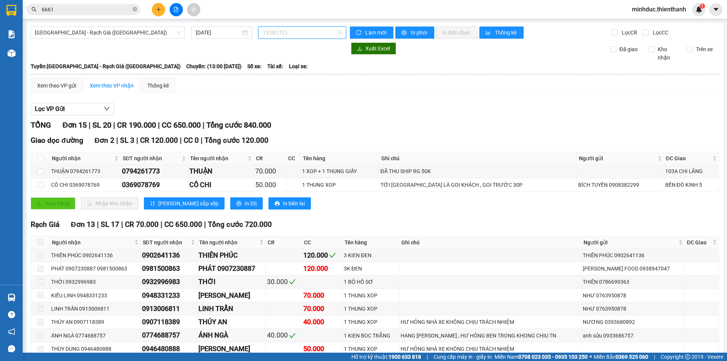
click at [274, 31] on span "13:00 (TC)" at bounding box center [302, 32] width 79 height 11
click at [270, 72] on div "11:00 (TC)" at bounding box center [290, 72] width 59 height 8
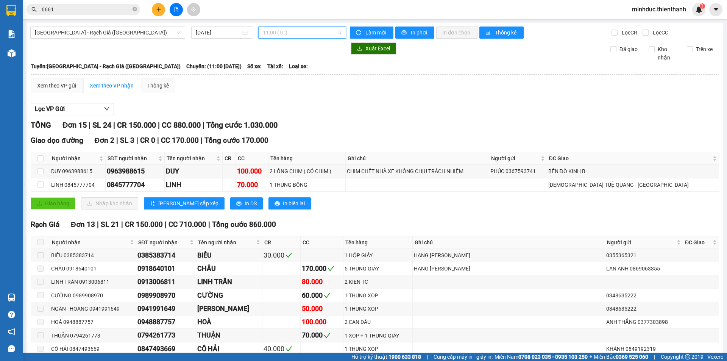
click at [291, 34] on span "11:00 (TC)" at bounding box center [302, 32] width 79 height 11
click at [283, 62] on div "09:00 (TC)" at bounding box center [290, 60] width 59 height 8
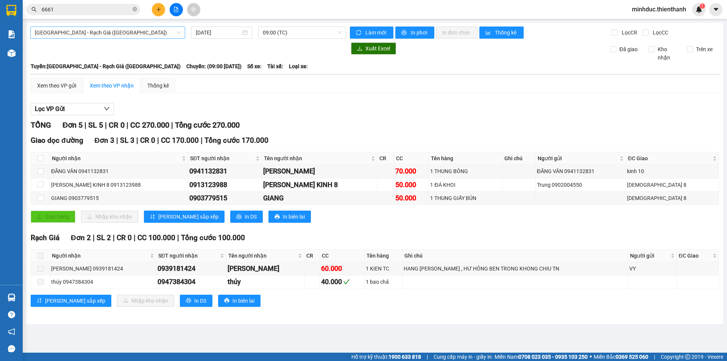
click at [107, 32] on span "Sài Gòn - Rạch Giá (Hàng Hoá)" at bounding box center [108, 32] width 146 height 11
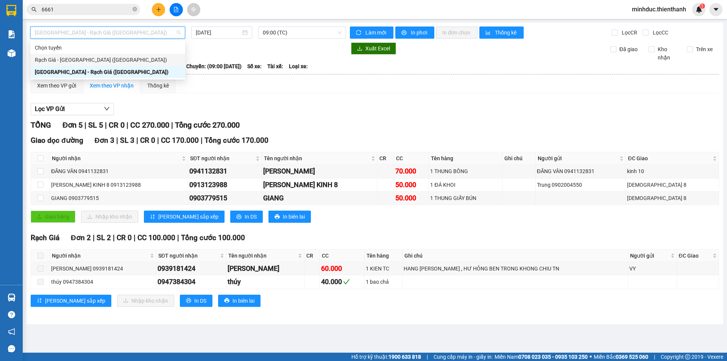
click at [107, 61] on div "Rạch Giá - [GEOGRAPHIC_DATA] ([GEOGRAPHIC_DATA])" at bounding box center [108, 60] width 146 height 8
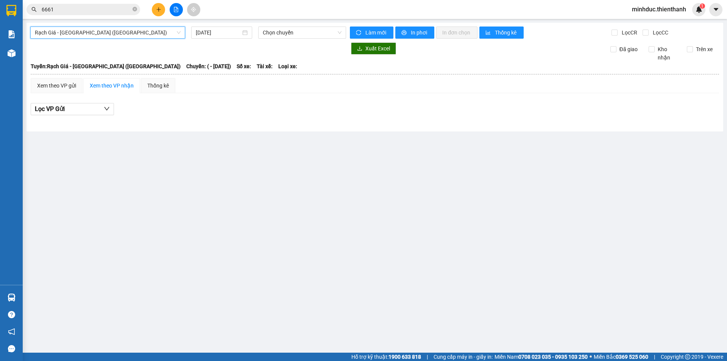
click at [208, 40] on div "Rạch Giá - Sài Gòn (Hàng Hoá) Rạch Giá - Sài Gòn (Hàng Hoá) 13/10/2025 Chọn chu…" at bounding box center [374, 77] width 696 height 109
click at [207, 34] on input "13/10/2025" at bounding box center [218, 32] width 45 height 8
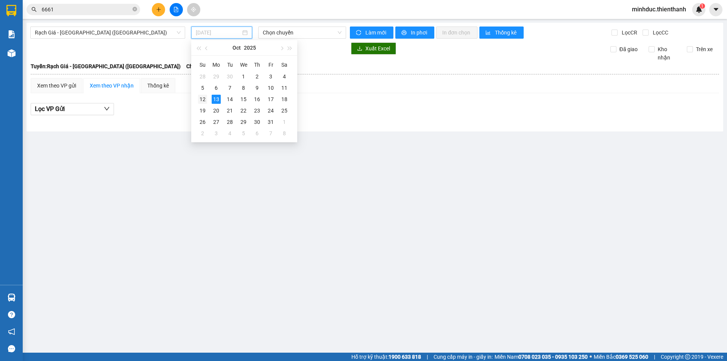
click at [203, 100] on div "12" at bounding box center [202, 99] width 9 height 9
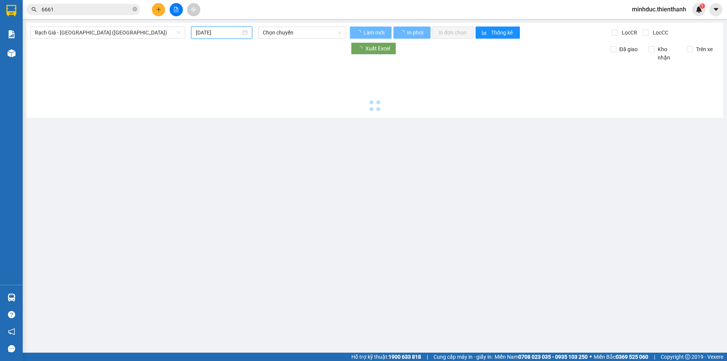
type input "[DATE]"
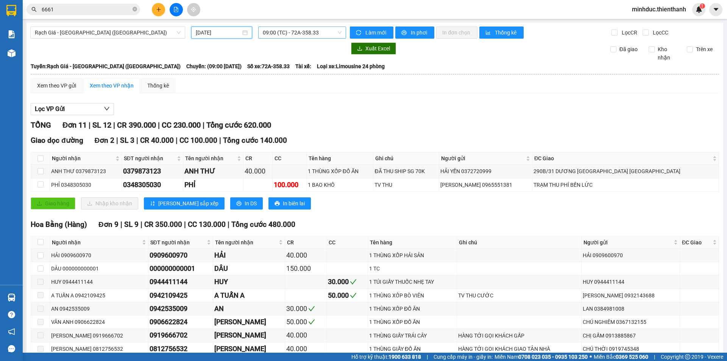
click at [294, 34] on span "09:00 (TC) - 72A-358.33" at bounding box center [302, 32] width 79 height 11
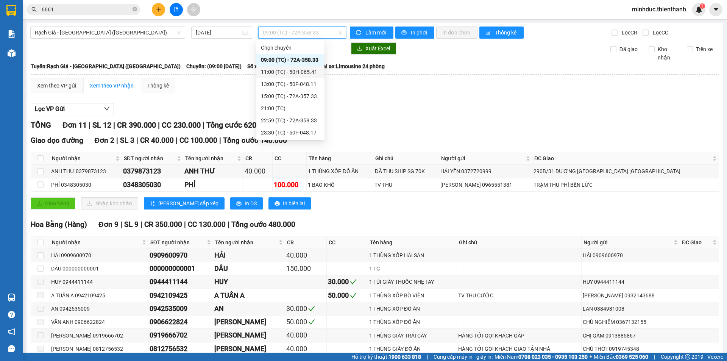
click at [270, 71] on div "11:00 (TC) - 50H-065.41" at bounding box center [290, 72] width 59 height 8
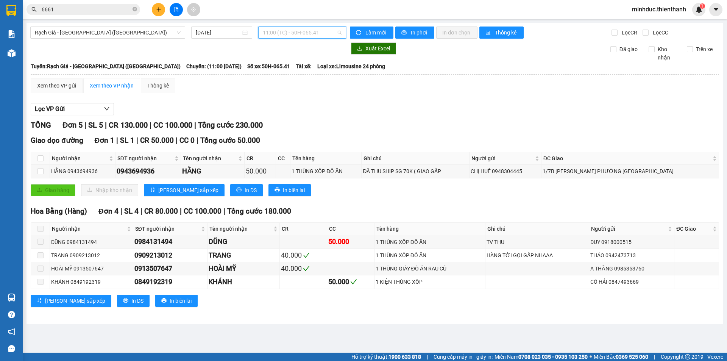
click at [293, 31] on span "11:00 (TC) - 50H-065.41" at bounding box center [302, 32] width 79 height 11
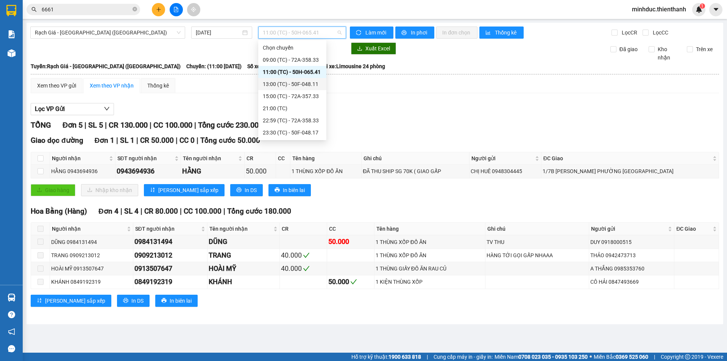
click at [266, 88] on div "13:00 (TC) - 50F-048.11" at bounding box center [292, 84] width 68 height 12
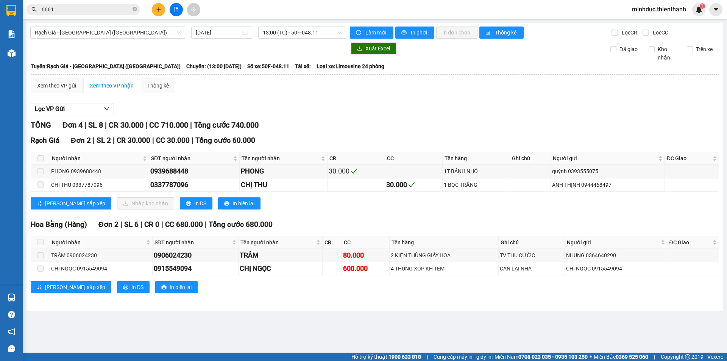
click at [307, 42] on div "Rạch Giá - Sài Gòn (Hàng Hoá) 12/10/2025 13:00 (TC) - 50F-048.11 Làm mới In phơ…" at bounding box center [374, 167] width 696 height 288
click at [286, 34] on span "13:00 (TC) - 50F-048.11" at bounding box center [302, 32] width 79 height 11
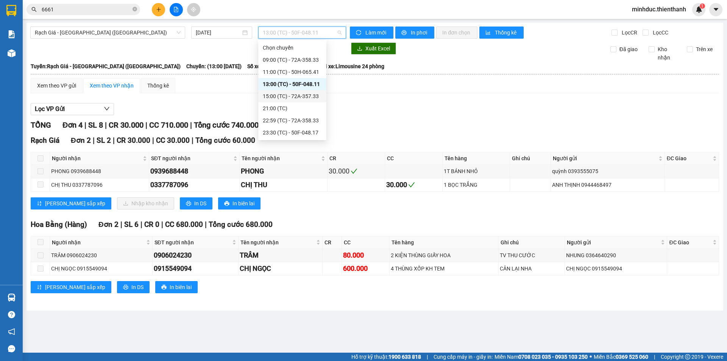
click at [275, 99] on div "15:00 (TC) - 72A-357.33" at bounding box center [292, 96] width 59 height 8
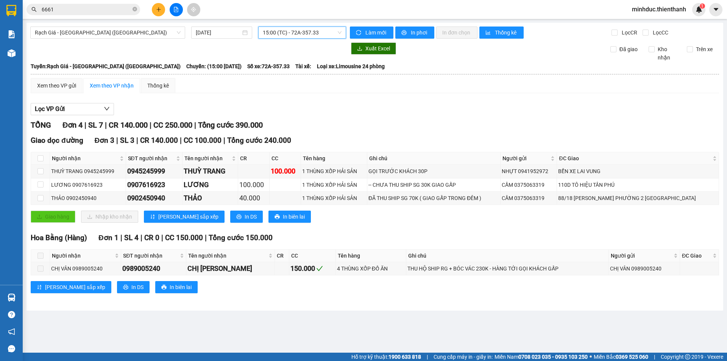
click at [297, 37] on span "15:00 (TC) - 72A-357.33" at bounding box center [302, 32] width 79 height 11
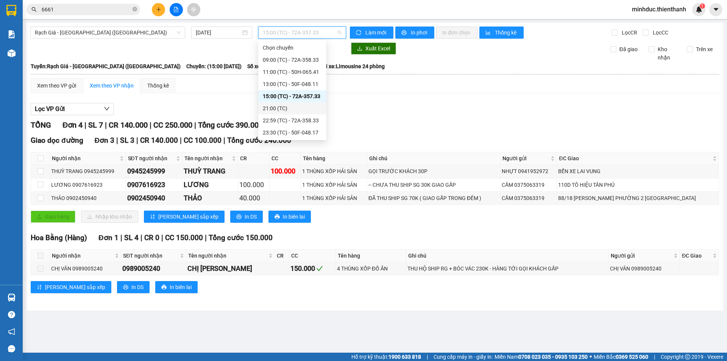
click at [286, 108] on div "21:00 (TC)" at bounding box center [292, 108] width 59 height 8
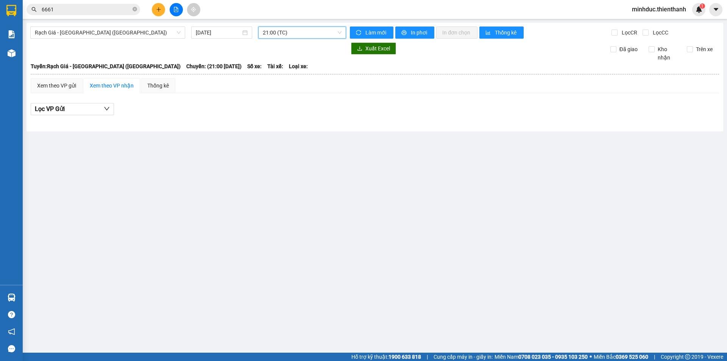
click at [313, 40] on div "Rạch Giá - Sài Gòn (Hàng Hoá) 12/10/2025 21:00 21:00 (TC) Làm mới In phơi In đơ…" at bounding box center [374, 77] width 696 height 109
click at [294, 33] on span "21:00 (TC)" at bounding box center [302, 32] width 79 height 11
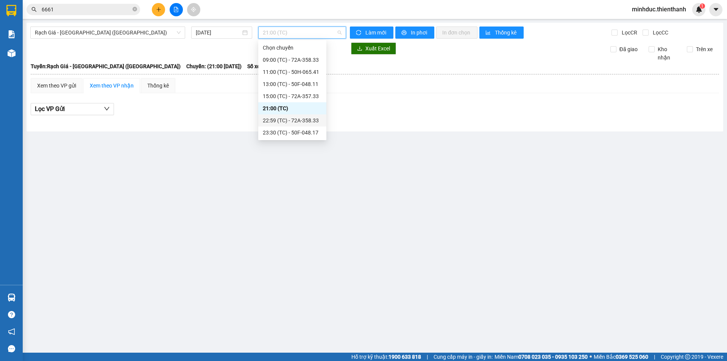
click at [282, 122] on div "22:59 (TC) - 72A-358.33" at bounding box center [292, 120] width 59 height 8
